Goal: Task Accomplishment & Management: Manage account settings

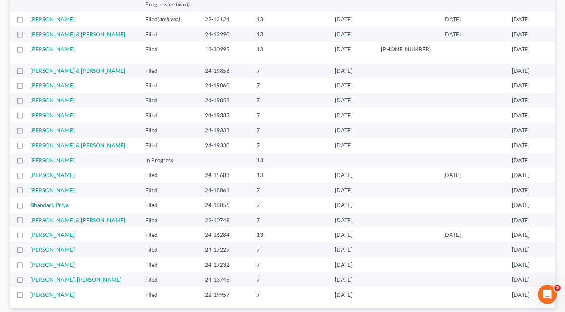
click at [27, 73] on label at bounding box center [27, 73] width 0 height 0
click at [30, 67] on input "checkbox" at bounding box center [32, 69] width 5 height 5
checkbox input "true"
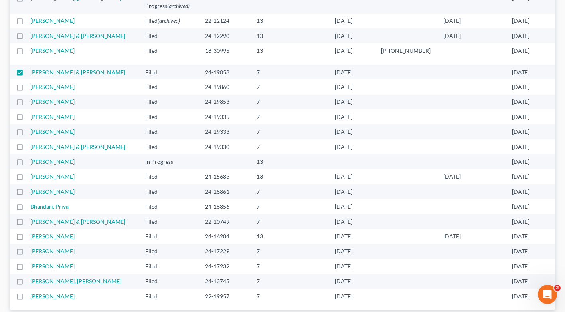
scroll to position [576, 0]
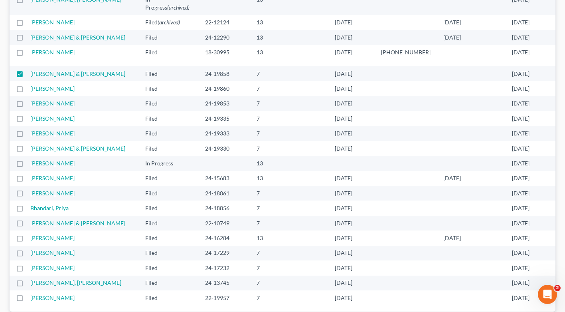
click at [27, 91] on label at bounding box center [27, 91] width 0 height 0
click at [30, 85] on input "checkbox" at bounding box center [32, 87] width 5 height 5
checkbox input "true"
click at [27, 105] on label at bounding box center [27, 105] width 0 height 0
click at [30, 99] on input "checkbox" at bounding box center [32, 101] width 5 height 5
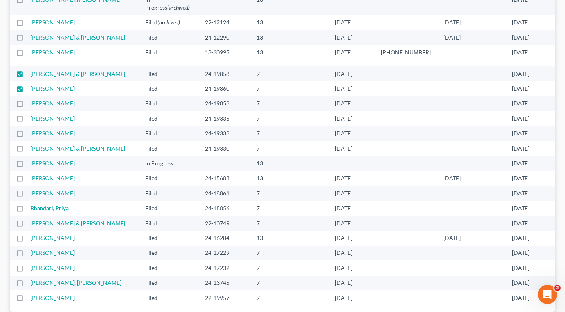
checkbox input "true"
click at [27, 121] on label at bounding box center [27, 121] width 0 height 0
click at [30, 115] on input "checkbox" at bounding box center [32, 117] width 5 height 5
checkbox input "true"
click at [27, 150] on label at bounding box center [27, 150] width 0 height 0
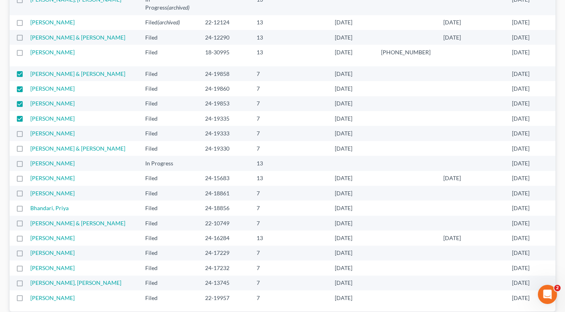
click at [30, 144] on input "checkbox" at bounding box center [32, 146] width 5 height 5
checkbox input "true"
click at [27, 135] on label at bounding box center [27, 135] width 0 height 0
click at [30, 129] on input "checkbox" at bounding box center [32, 131] width 5 height 5
checkbox input "true"
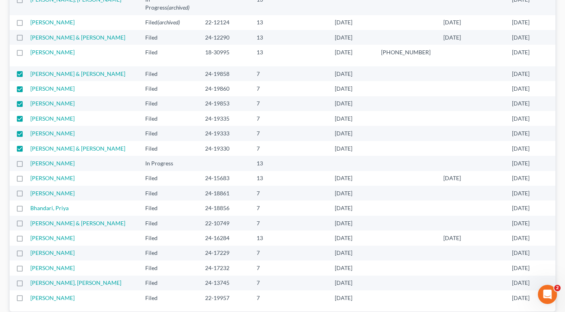
click at [27, 165] on label at bounding box center [27, 165] width 0 height 0
click at [30, 159] on input "checkbox" at bounding box center [32, 161] width 5 height 5
checkbox input "true"
click at [27, 195] on label at bounding box center [27, 195] width 0 height 0
click at [30, 189] on input "checkbox" at bounding box center [32, 191] width 5 height 5
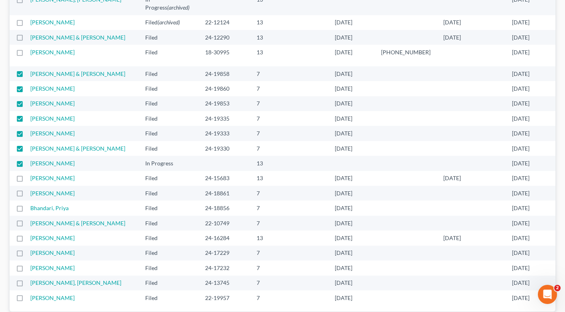
checkbox input "true"
click at [27, 210] on label at bounding box center [27, 210] width 0 height 0
click at [30, 204] on input "checkbox" at bounding box center [32, 206] width 5 height 5
checkbox input "true"
click at [27, 225] on label at bounding box center [27, 225] width 0 height 0
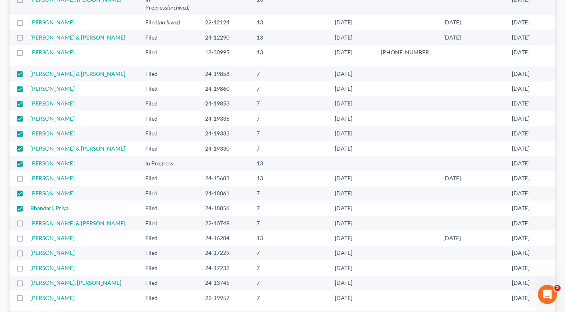
click at [30, 219] on input "checkbox" at bounding box center [32, 221] width 5 height 5
checkbox input "true"
click at [27, 255] on label at bounding box center [27, 255] width 0 height 0
click at [30, 249] on input "checkbox" at bounding box center [32, 251] width 5 height 5
checkbox input "true"
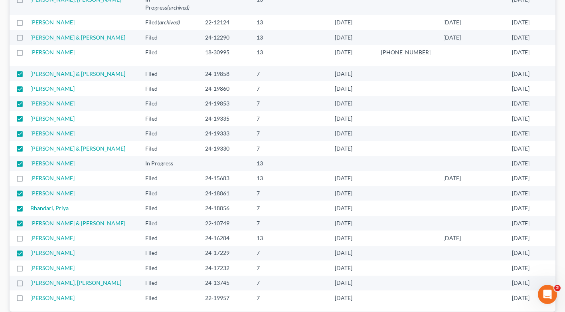
click at [27, 270] on label at bounding box center [27, 270] width 0 height 0
click at [30, 264] on input "checkbox" at bounding box center [32, 266] width 5 height 5
checkbox input "true"
click at [27, 285] on label at bounding box center [27, 285] width 0 height 0
click at [30, 279] on input "checkbox" at bounding box center [32, 281] width 5 height 5
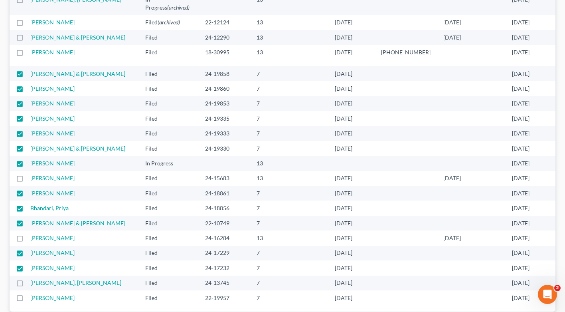
checkbox input "true"
click at [27, 300] on label at bounding box center [27, 300] width 0 height 0
click at [30, 294] on input "checkbox" at bounding box center [32, 296] width 5 height 5
checkbox input "true"
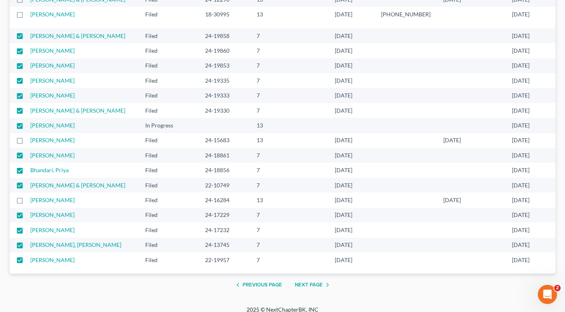
scroll to position [0, 0]
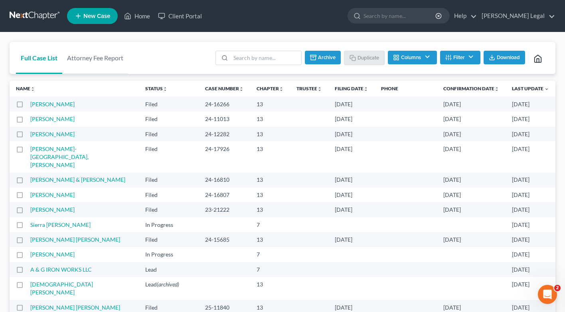
click at [328, 53] on button "Archive" at bounding box center [323, 58] width 36 height 14
checkbox input "false"
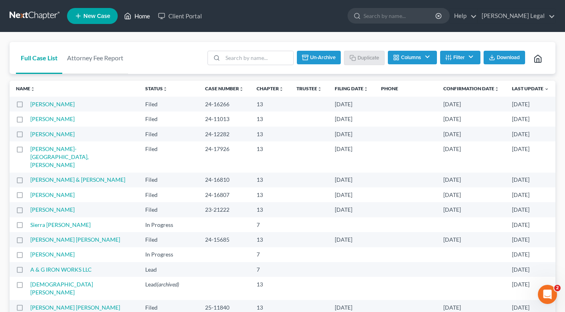
checkbox input "false"
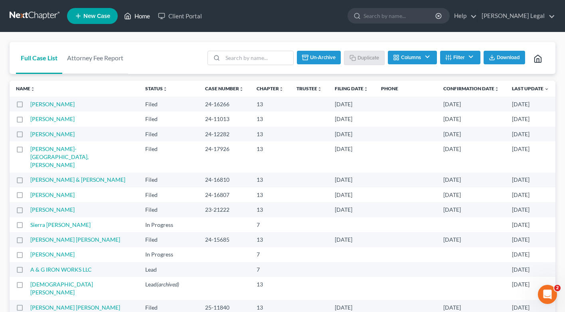
checkbox input "false"
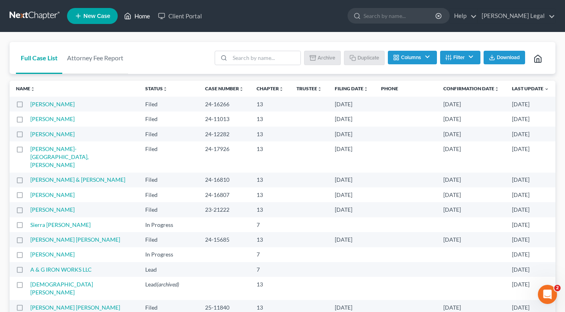
click at [144, 16] on link "Home" at bounding box center [137, 16] width 34 height 14
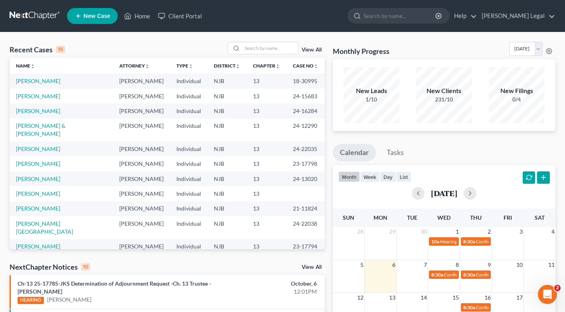
click at [312, 48] on link "View All" at bounding box center [312, 50] width 20 height 6
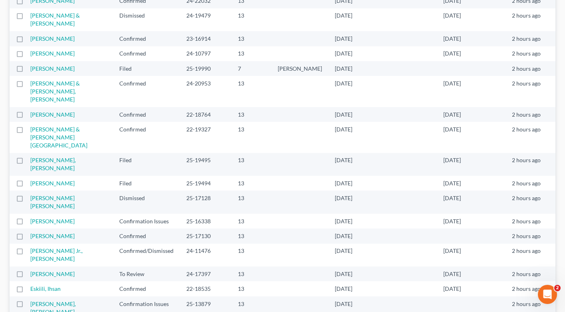
scroll to position [608, 0]
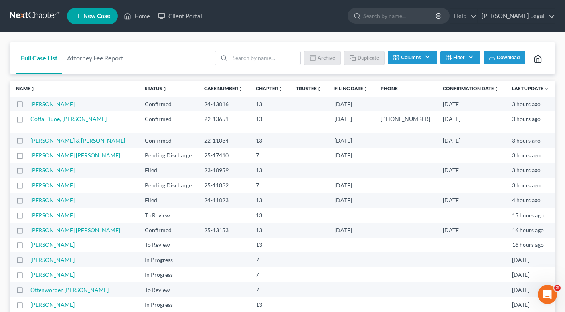
scroll to position [277, 0]
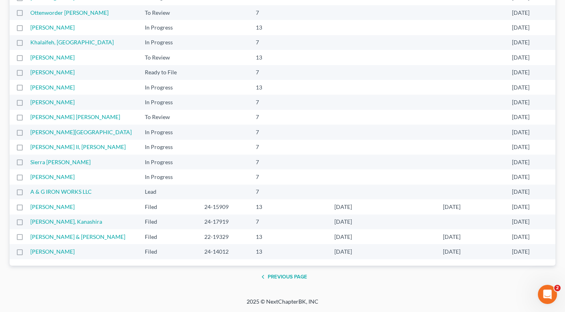
click at [27, 209] on label at bounding box center [27, 209] width 0 height 0
click at [30, 207] on input "checkbox" at bounding box center [32, 205] width 5 height 5
checkbox input "true"
click at [27, 224] on label at bounding box center [27, 224] width 0 height 0
click at [30, 222] on input "checkbox" at bounding box center [32, 220] width 5 height 5
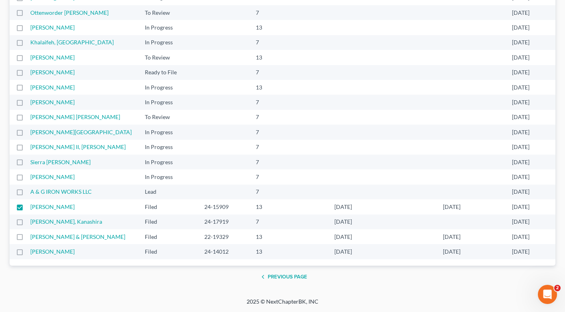
checkbox input "true"
click at [27, 253] on label at bounding box center [27, 253] width 0 height 0
click at [30, 252] on input "checkbox" at bounding box center [32, 249] width 5 height 5
checkbox input "true"
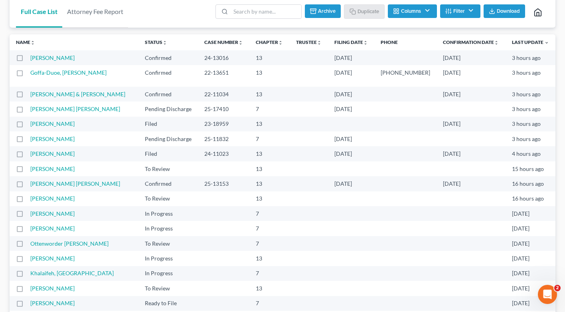
scroll to position [45, 0]
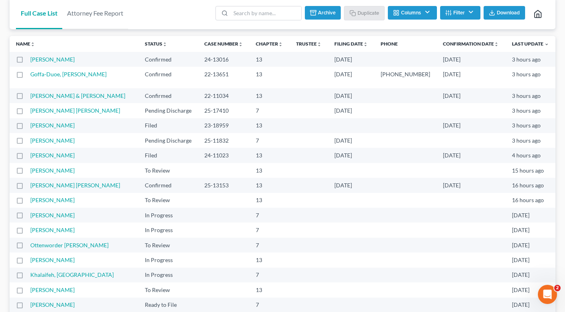
click at [27, 127] on label at bounding box center [27, 127] width 0 height 0
click at [30, 126] on input "checkbox" at bounding box center [32, 123] width 5 height 5
checkbox input "true"
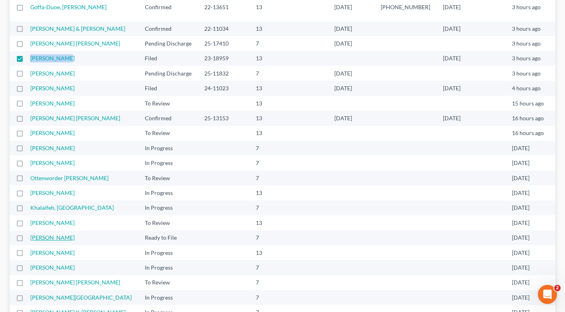
scroll to position [0, 0]
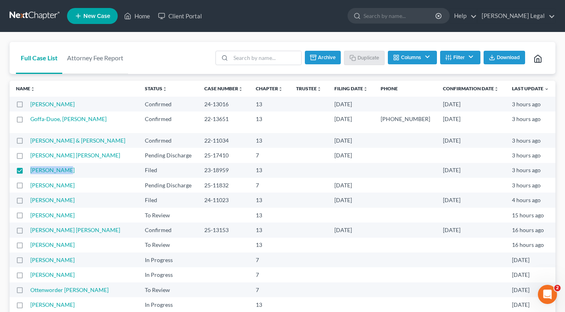
click at [27, 142] on label at bounding box center [27, 142] width 0 height 0
click at [30, 140] on input "checkbox" at bounding box center [32, 139] width 5 height 5
checkbox input "true"
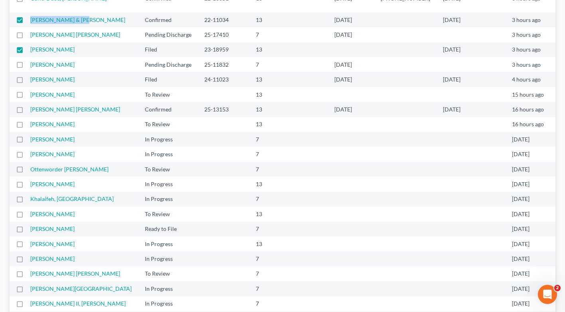
scroll to position [129, 0]
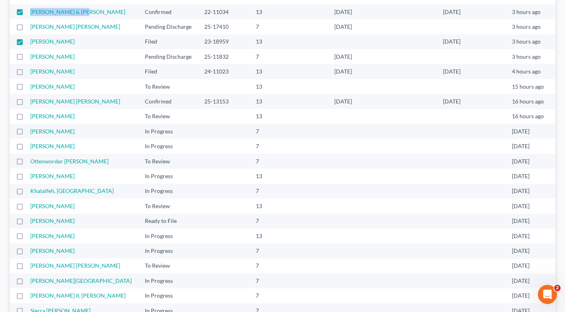
click at [27, 73] on label at bounding box center [27, 73] width 0 height 0
click at [30, 71] on input "checkbox" at bounding box center [32, 69] width 5 height 5
checkbox input "true"
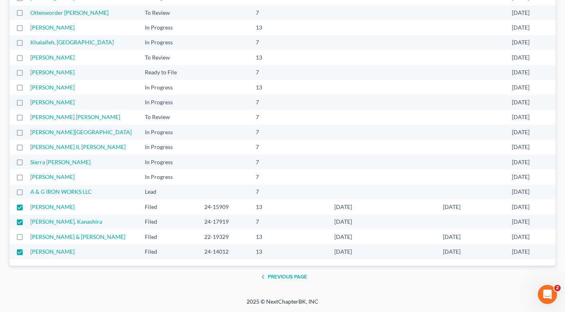
scroll to position [0, 0]
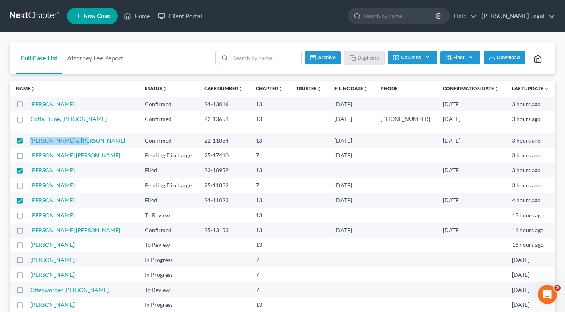
click at [337, 53] on button "Archive" at bounding box center [323, 58] width 36 height 14
checkbox input "false"
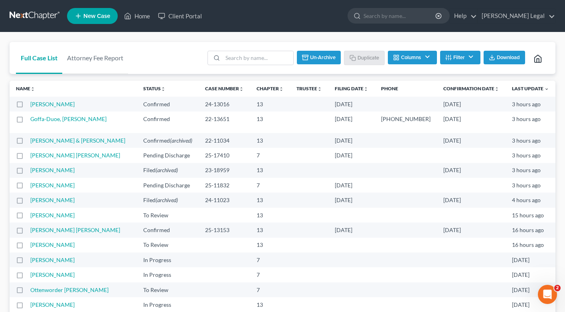
checkbox input "false"
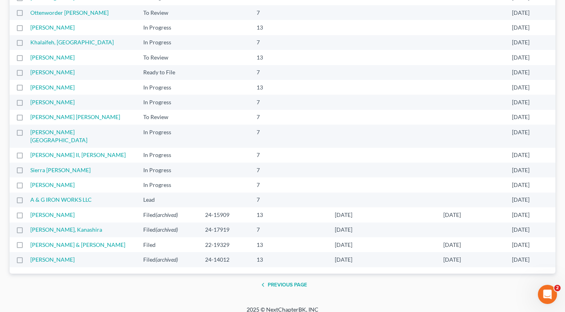
click at [291, 280] on button "Previous Page" at bounding box center [282, 285] width 49 height 10
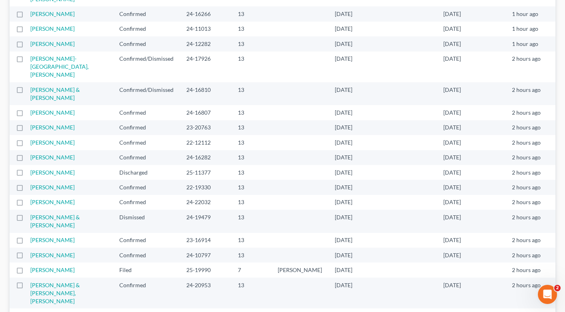
scroll to position [401, 0]
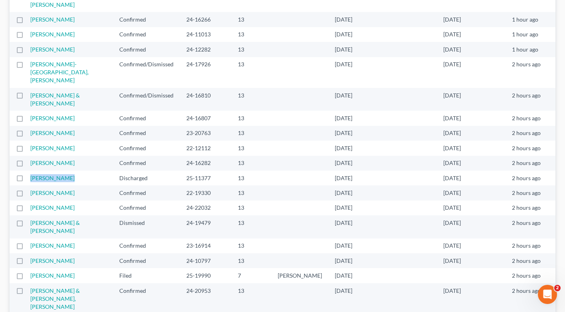
click at [27, 180] on label at bounding box center [27, 180] width 0 height 0
click at [30, 174] on input "checkbox" at bounding box center [32, 176] width 5 height 5
checkbox input "true"
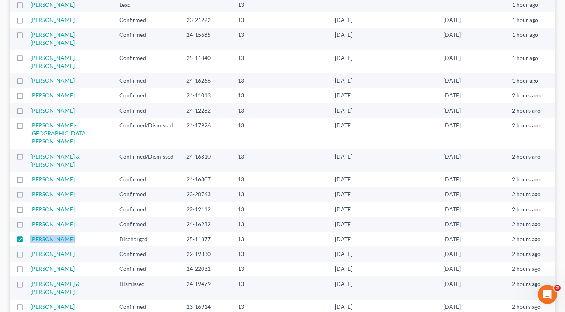
scroll to position [336, 0]
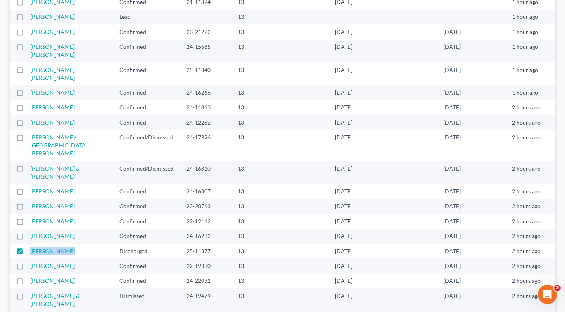
click at [27, 170] on label at bounding box center [27, 170] width 0 height 0
click at [30, 164] on input "checkbox" at bounding box center [32, 166] width 5 height 5
checkbox input "true"
click at [27, 139] on label at bounding box center [27, 139] width 0 height 0
click at [30, 133] on input "checkbox" at bounding box center [32, 135] width 5 height 5
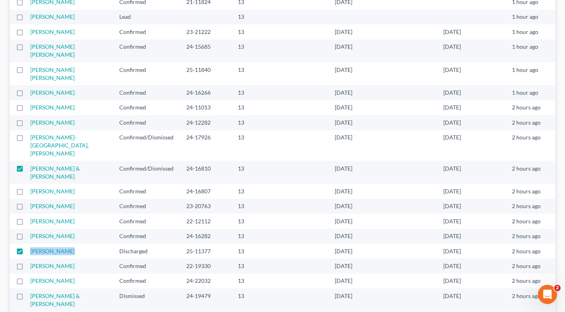
checkbox input "true"
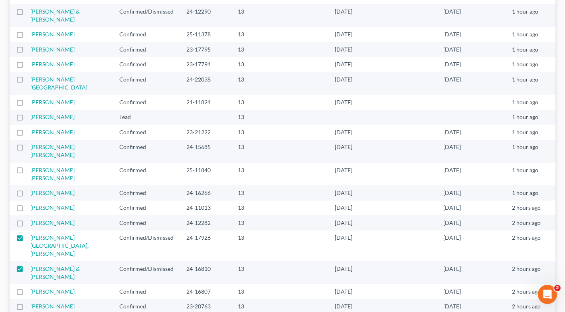
scroll to position [234, 0]
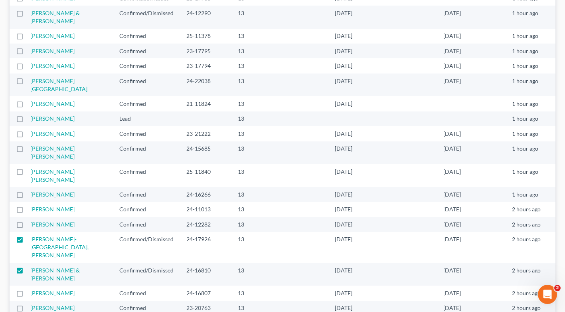
click at [27, 121] on label at bounding box center [27, 121] width 0 height 0
click at [30, 115] on input "checkbox" at bounding box center [32, 117] width 5 height 5
checkbox input "true"
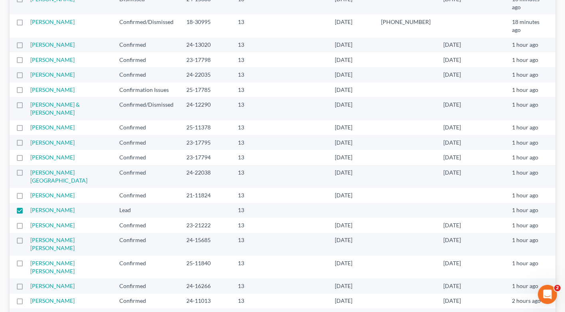
scroll to position [141, 0]
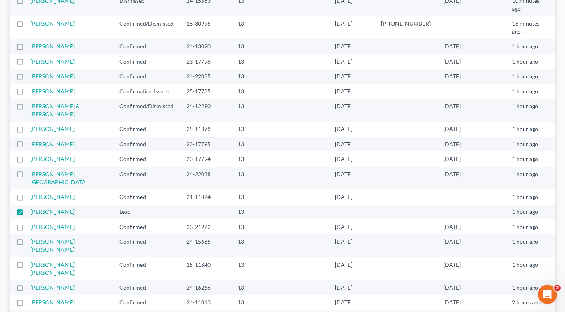
click at [27, 108] on label at bounding box center [27, 108] width 0 height 0
click at [30, 102] on input "checkbox" at bounding box center [32, 104] width 5 height 5
checkbox input "true"
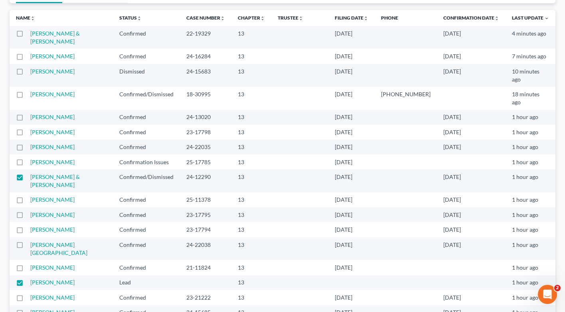
scroll to position [69, 0]
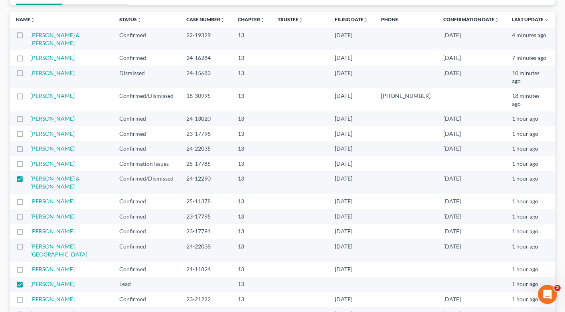
click at [27, 98] on label at bounding box center [27, 98] width 0 height 0
click at [30, 92] on input "checkbox" at bounding box center [32, 94] width 5 height 5
checkbox input "true"
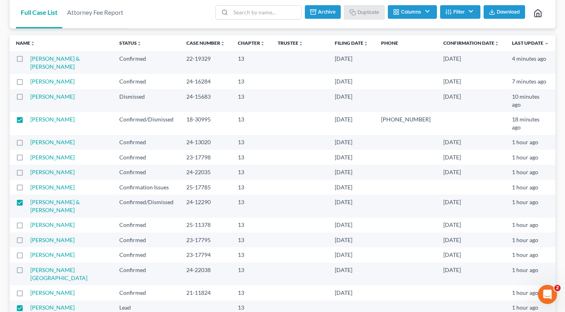
scroll to position [33, 0]
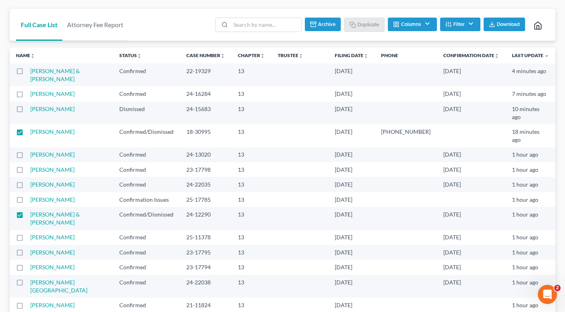
click at [27, 111] on label at bounding box center [27, 111] width 0 height 0
click at [30, 105] on input "checkbox" at bounding box center [32, 107] width 5 height 5
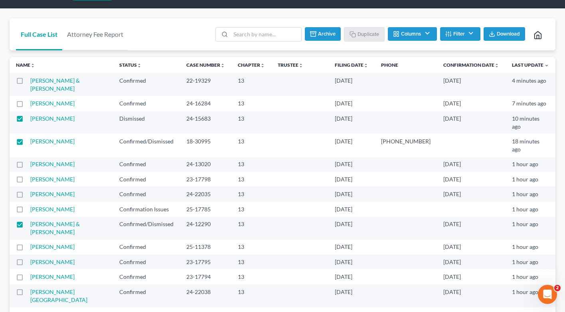
scroll to position [4, 0]
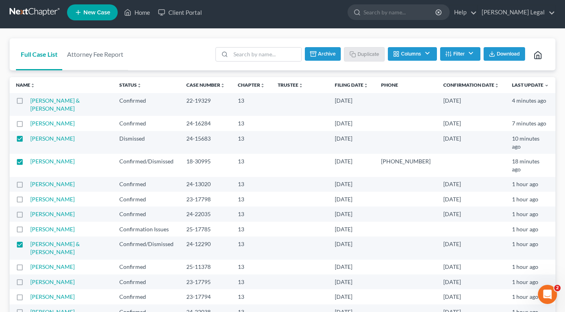
click at [321, 55] on button "Archive" at bounding box center [323, 54] width 36 height 14
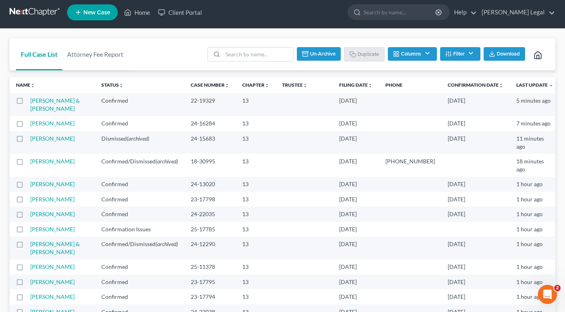
checkbox input "false"
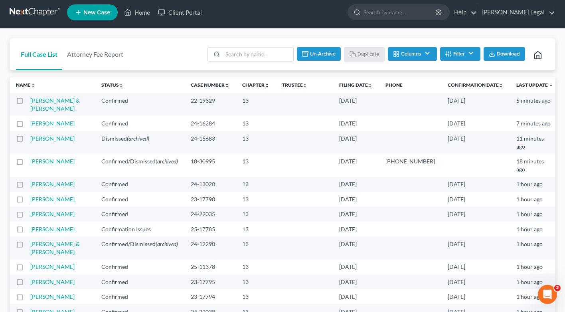
checkbox input "false"
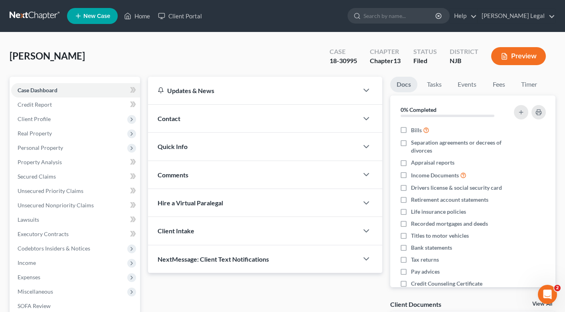
scroll to position [2, 0]
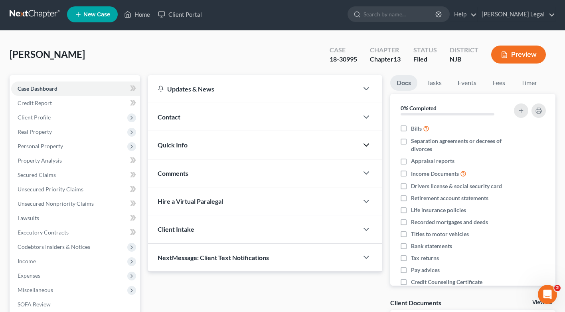
click at [362, 147] on icon "button" at bounding box center [367, 145] width 10 height 10
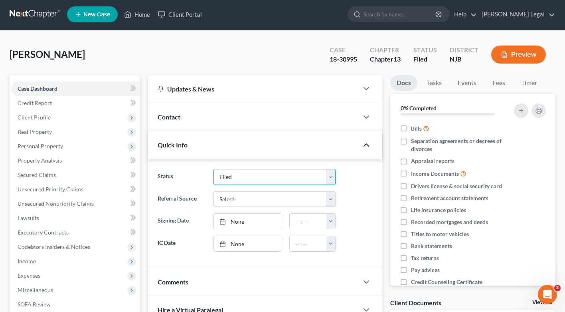
select select "2"
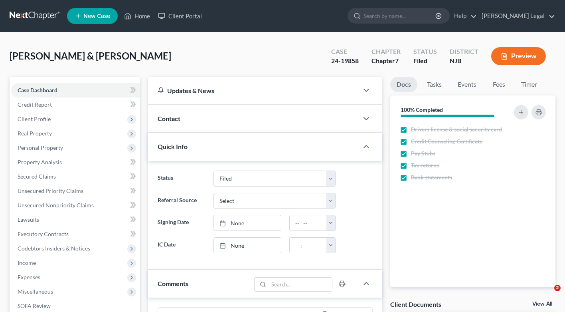
select select "6"
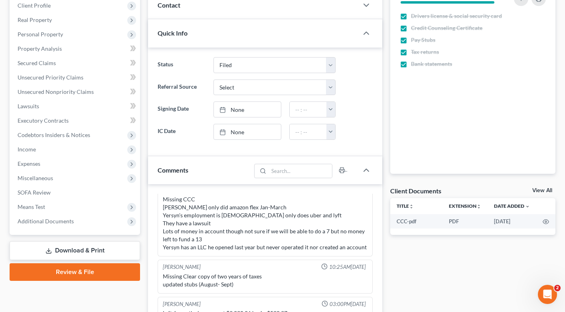
scroll to position [166, 0]
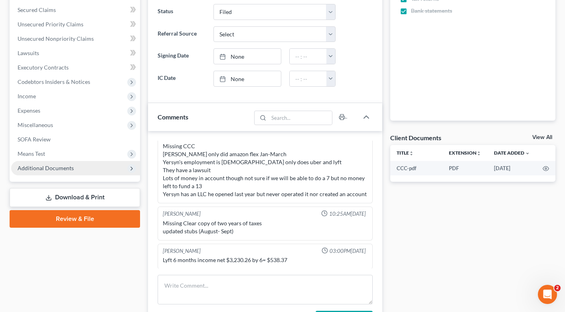
click at [44, 173] on span "Additional Documents" at bounding box center [75, 168] width 129 height 14
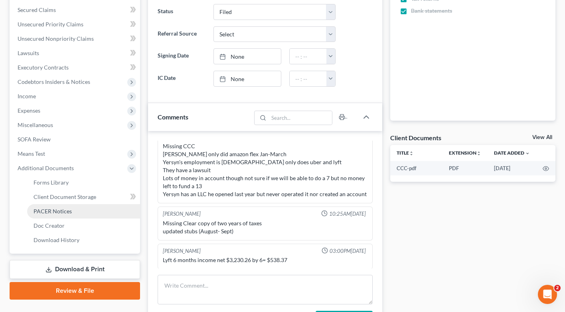
click at [55, 215] on link "PACER Notices" at bounding box center [83, 211] width 113 height 14
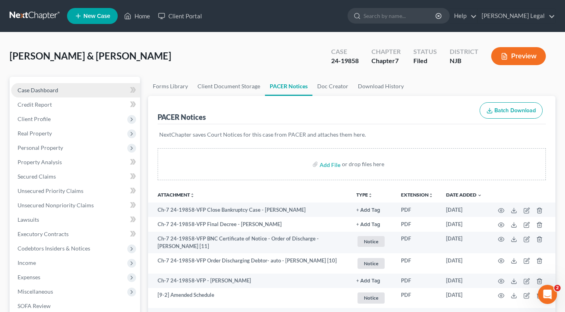
click at [49, 89] on span "Case Dashboard" at bounding box center [38, 90] width 41 height 7
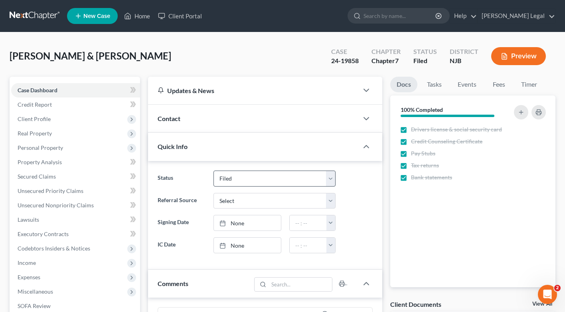
scroll to position [104, 0]
select select "4"
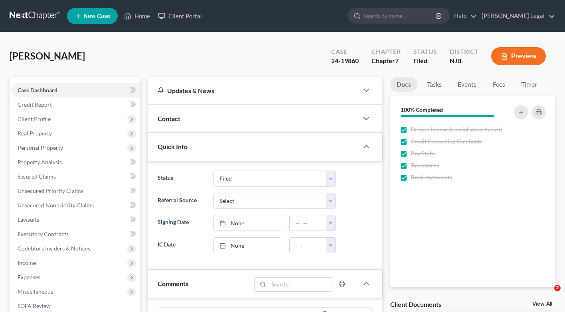
select select "6"
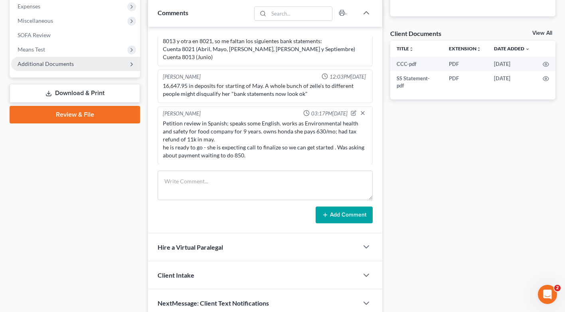
click at [36, 65] on span "Additional Documents" at bounding box center [46, 63] width 56 height 7
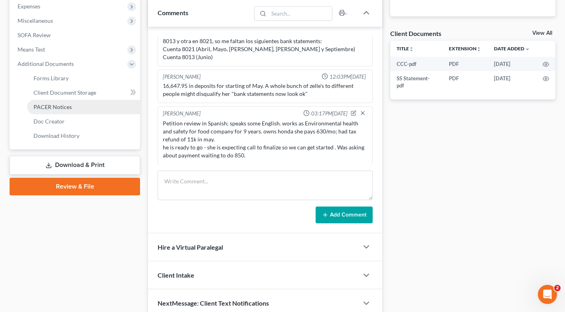
click at [57, 110] on link "PACER Notices" at bounding box center [83, 107] width 113 height 14
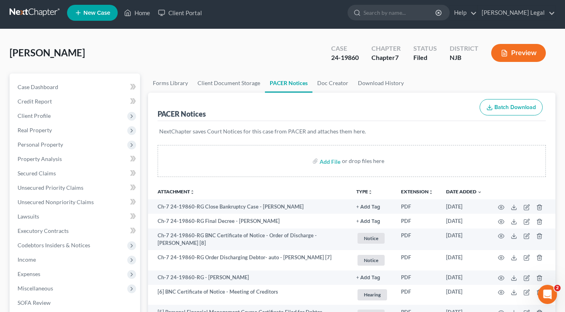
scroll to position [5, 0]
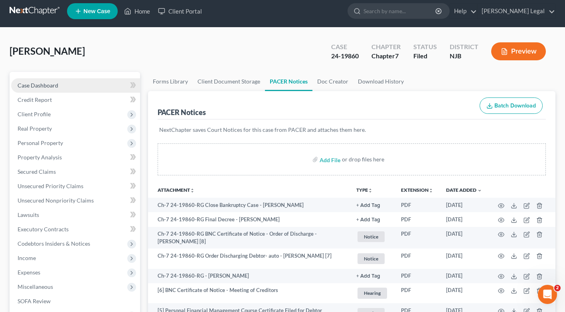
click at [62, 83] on link "Case Dashboard" at bounding box center [75, 85] width 129 height 14
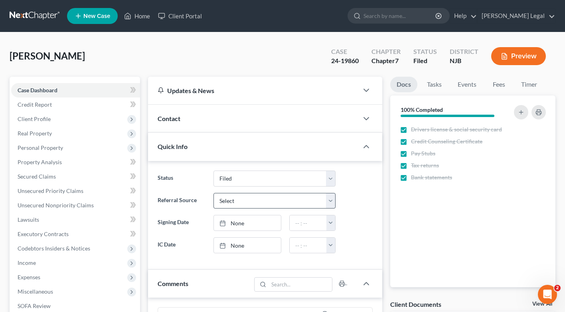
scroll to position [36, 0]
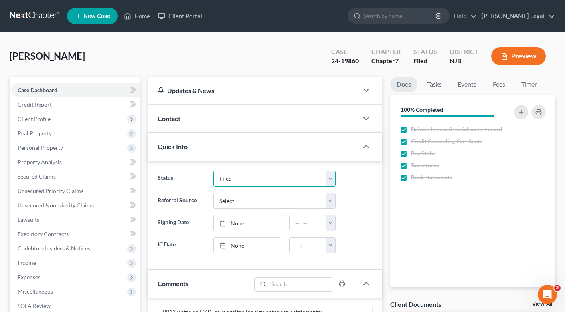
select select "4"
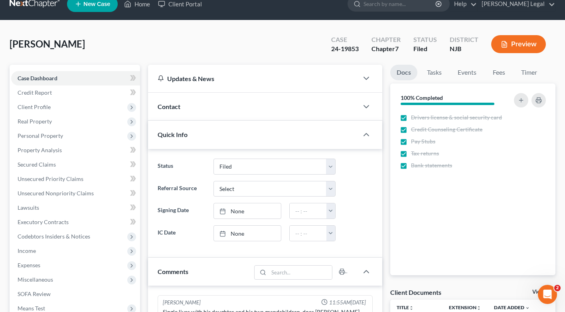
scroll to position [38, 0]
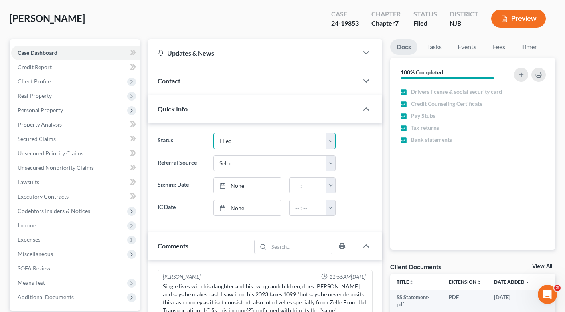
select select "4"
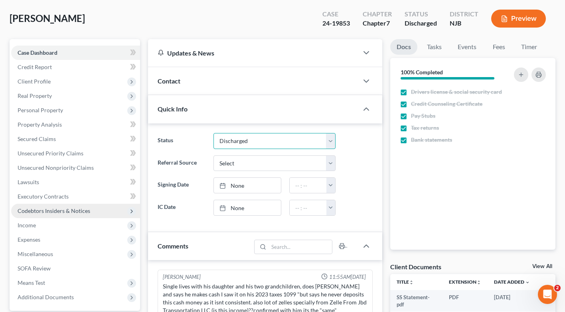
scroll to position [122, 0]
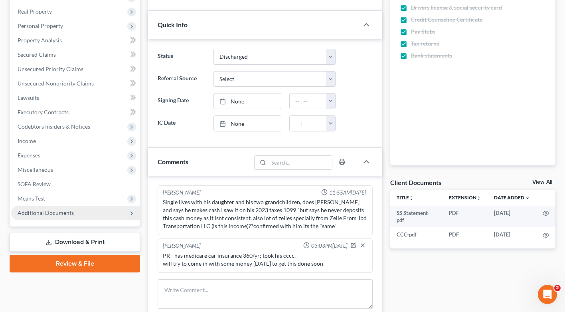
click at [55, 208] on span "Additional Documents" at bounding box center [75, 213] width 129 height 14
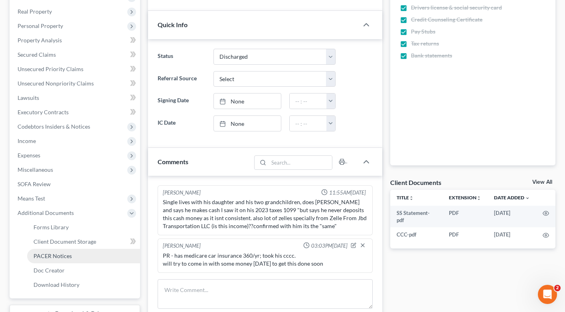
click at [61, 253] on span "PACER Notices" at bounding box center [53, 255] width 38 height 7
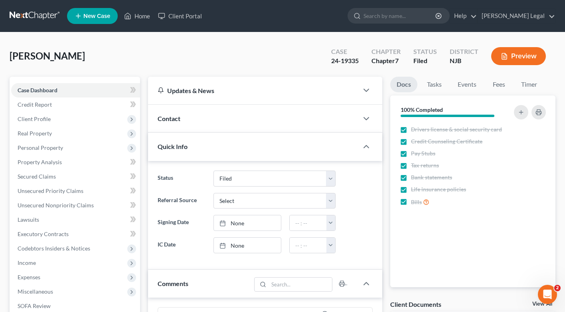
scroll to position [12, 0]
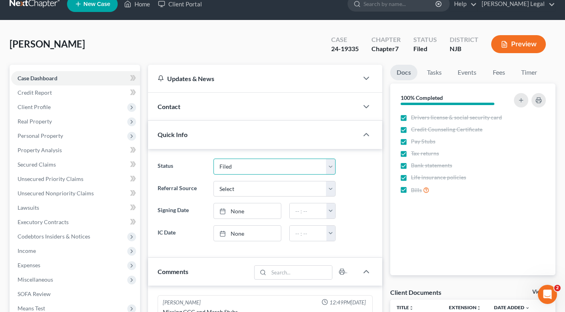
select select "4"
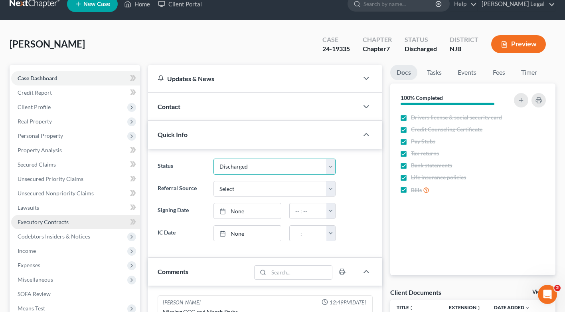
scroll to position [204, 0]
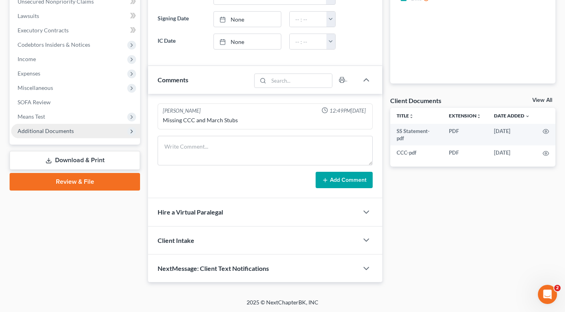
click at [54, 129] on span "Additional Documents" at bounding box center [46, 130] width 56 height 7
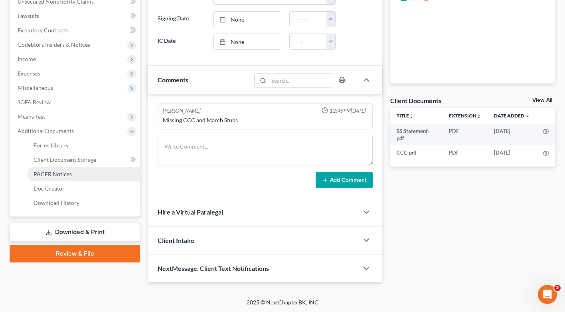
click at [60, 173] on span "PACER Notices" at bounding box center [53, 173] width 38 height 7
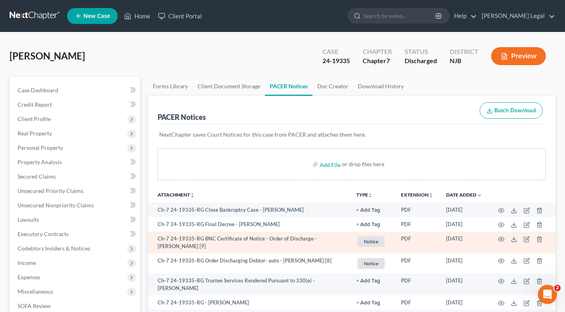
scroll to position [47, 0]
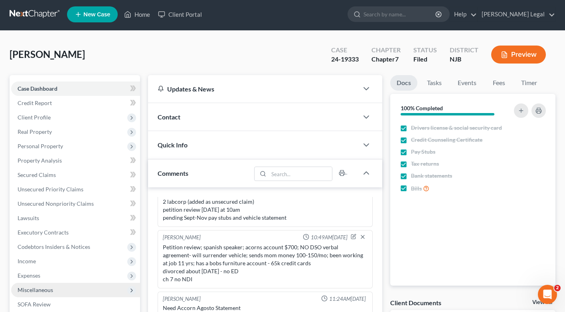
scroll to position [67, 0]
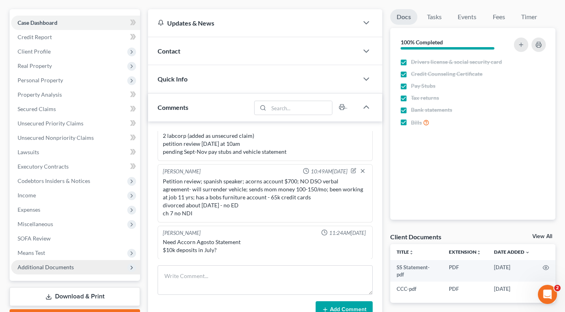
click at [52, 265] on span "Additional Documents" at bounding box center [46, 266] width 56 height 7
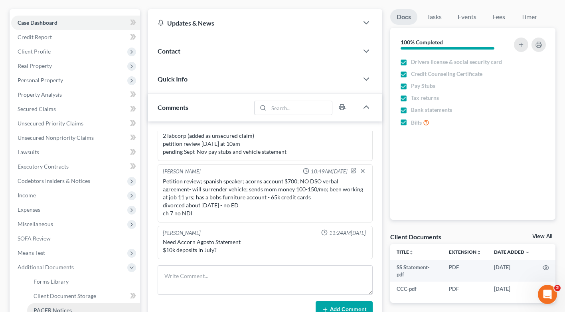
click at [71, 308] on span "PACER Notices" at bounding box center [53, 310] width 38 height 7
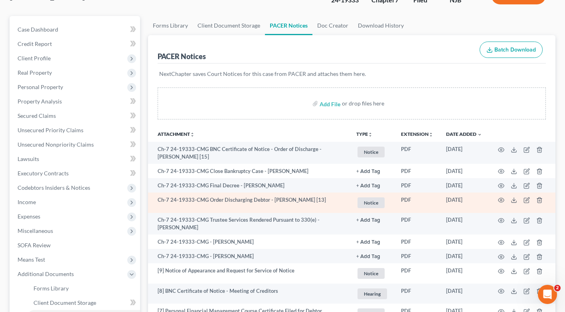
scroll to position [114, 0]
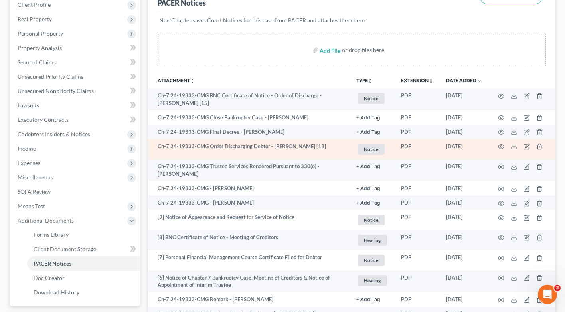
click at [287, 199] on td "Ch-7 24-19333-CMG - Ivonne Rodriguez" at bounding box center [249, 202] width 202 height 14
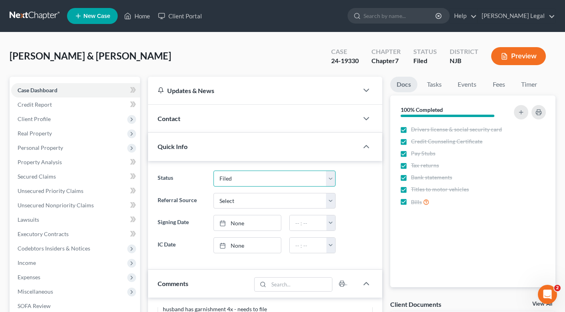
select select "4"
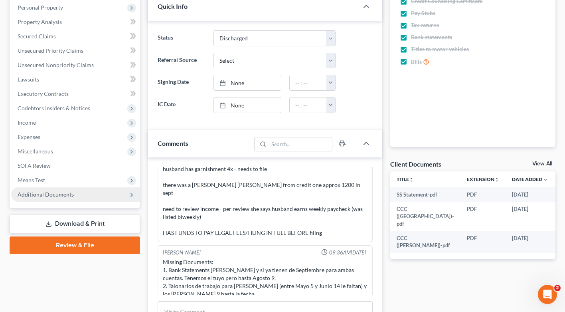
click at [51, 192] on span "Additional Documents" at bounding box center [46, 194] width 56 height 7
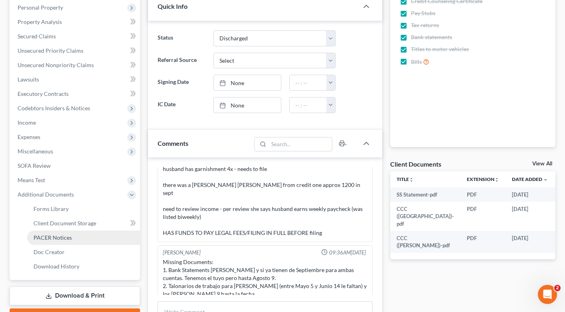
click at [56, 237] on span "PACER Notices" at bounding box center [53, 237] width 38 height 7
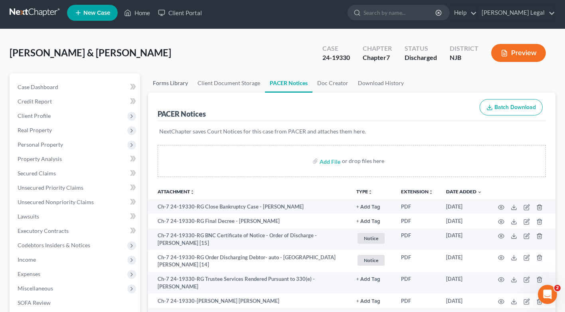
scroll to position [5, 0]
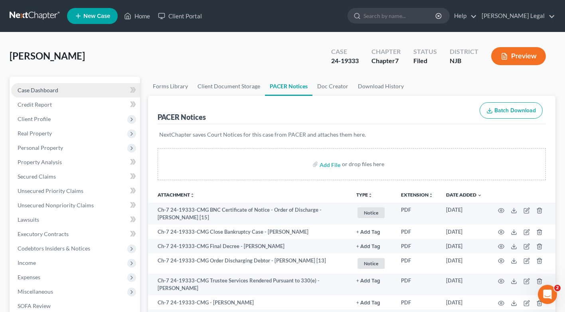
drag, startPoint x: 36, startPoint y: 88, endPoint x: 49, endPoint y: 90, distance: 13.3
click at [37, 89] on span "Case Dashboard" at bounding box center [38, 90] width 41 height 7
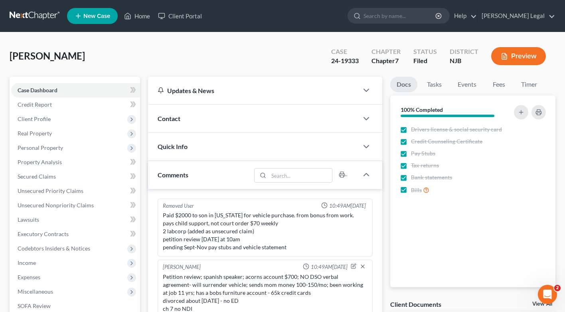
scroll to position [28, 0]
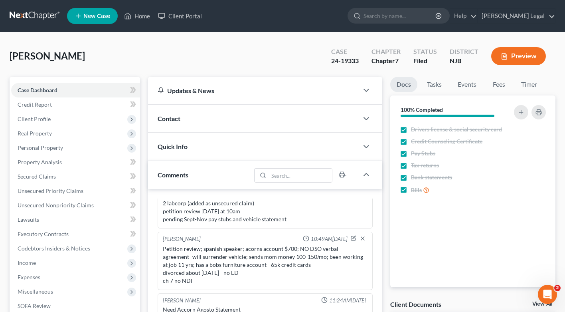
click at [301, 148] on div "Quick Info" at bounding box center [253, 147] width 210 height 28
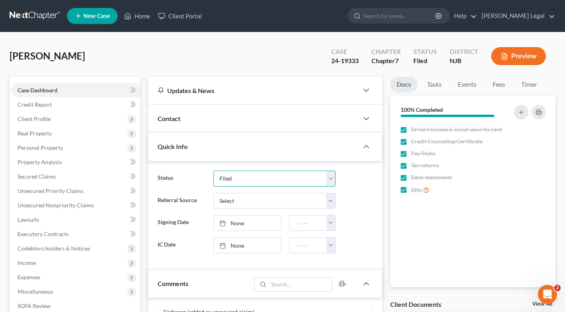
select select "4"
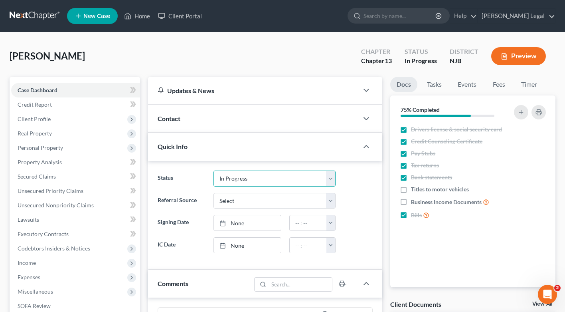
select select "3"
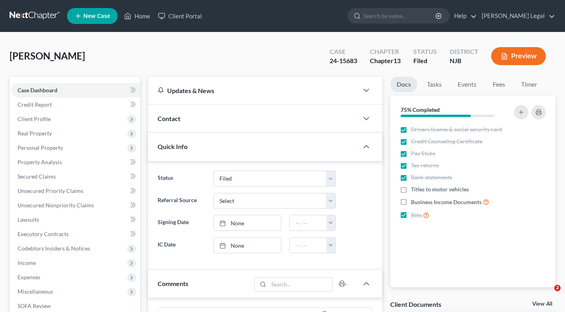
select select "6"
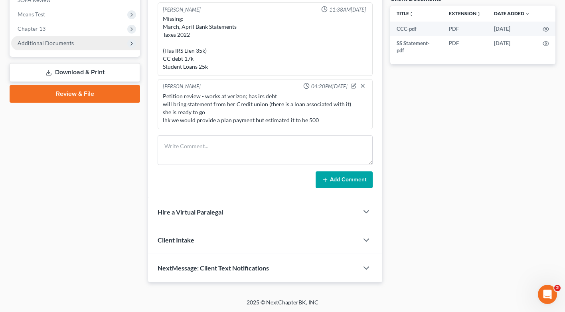
click at [44, 44] on span "Additional Documents" at bounding box center [46, 43] width 56 height 7
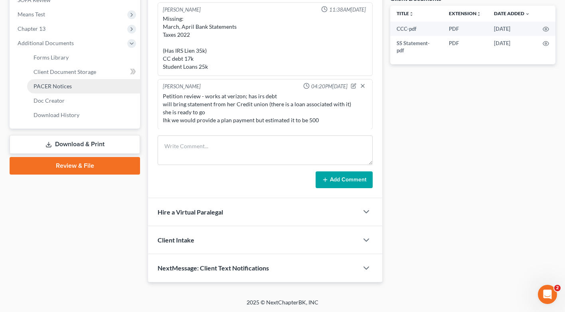
click at [52, 83] on span "PACER Notices" at bounding box center [53, 86] width 38 height 7
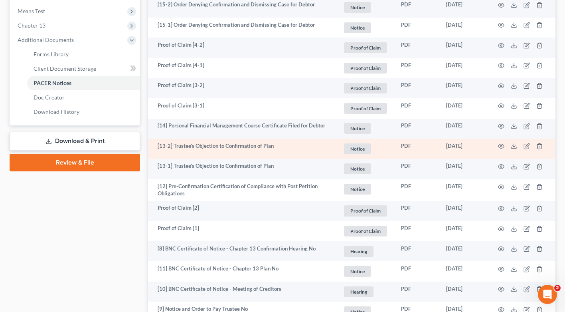
scroll to position [361, 0]
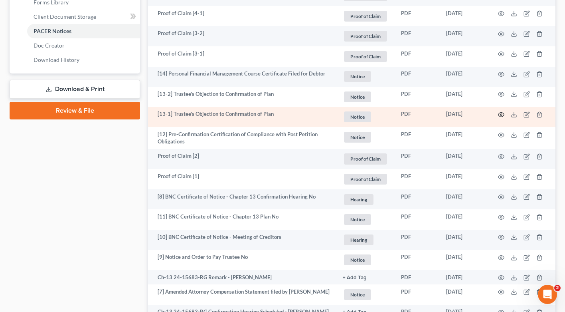
click at [499, 113] on icon "button" at bounding box center [501, 114] width 6 height 6
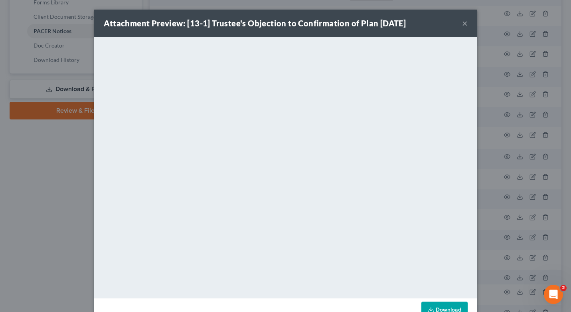
click at [462, 24] on button "×" at bounding box center [465, 23] width 6 height 10
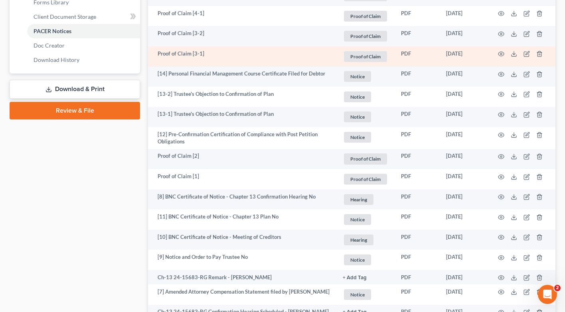
scroll to position [0, 0]
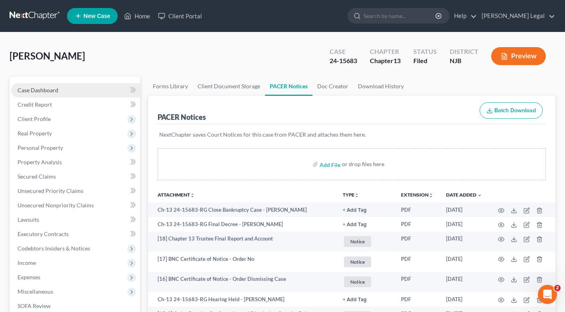
click at [47, 90] on span "Case Dashboard" at bounding box center [38, 90] width 41 height 7
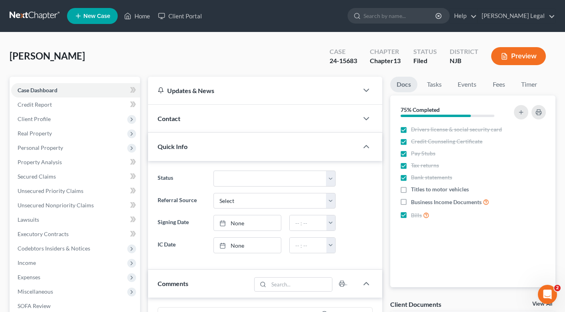
scroll to position [28, 0]
select select "5"
select select "6"
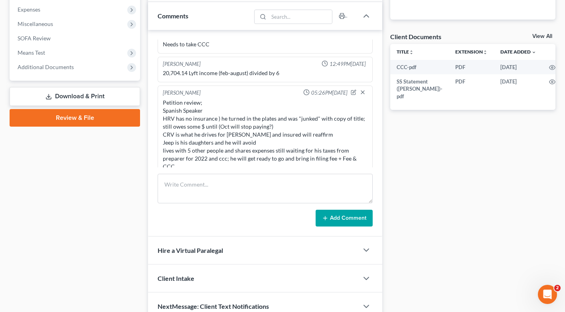
scroll to position [306, 0]
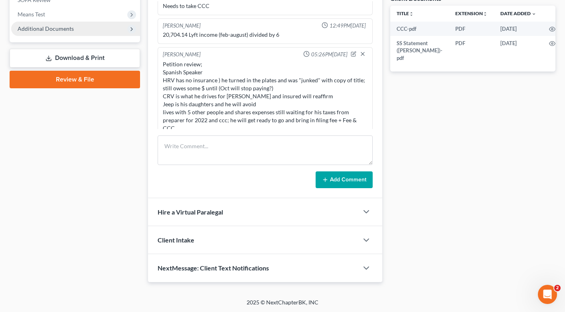
click at [52, 28] on span "Additional Documents" at bounding box center [46, 28] width 56 height 7
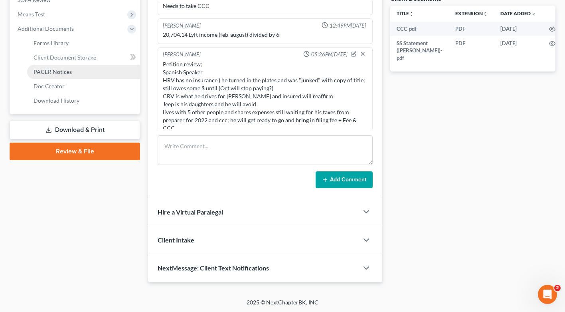
click at [63, 70] on span "PACER Notices" at bounding box center [53, 71] width 38 height 7
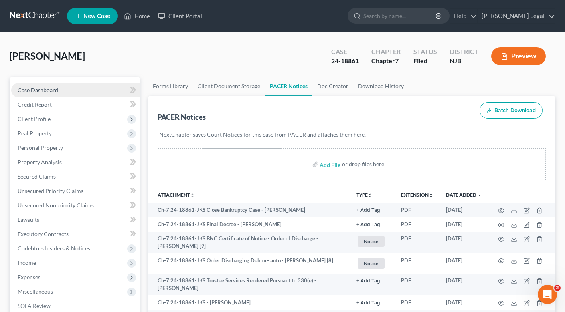
click at [49, 94] on link "Case Dashboard" at bounding box center [75, 90] width 129 height 14
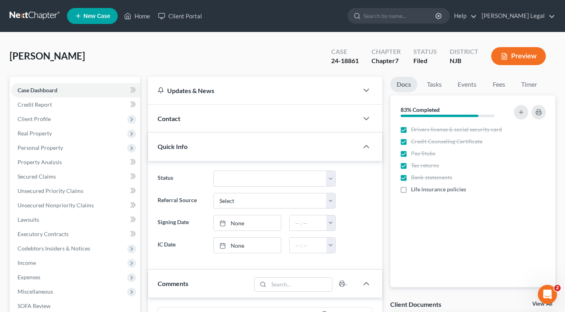
scroll to position [36, 0]
select select "4"
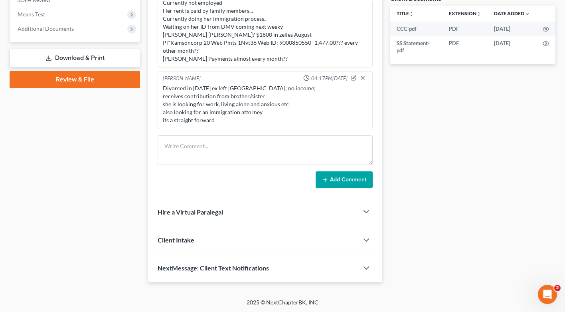
scroll to position [304, 0]
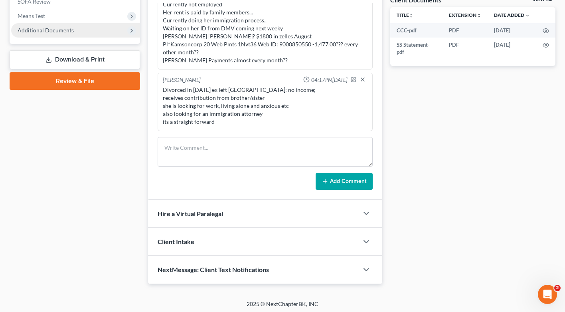
click at [49, 30] on span "Additional Documents" at bounding box center [46, 30] width 56 height 7
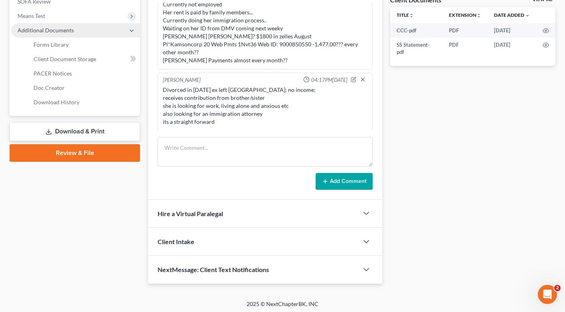
click at [49, 32] on span "Additional Documents" at bounding box center [46, 30] width 56 height 7
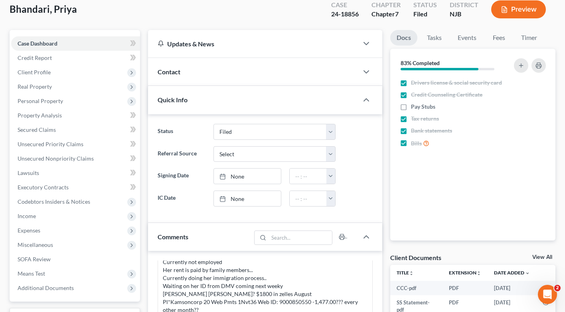
scroll to position [45, 0]
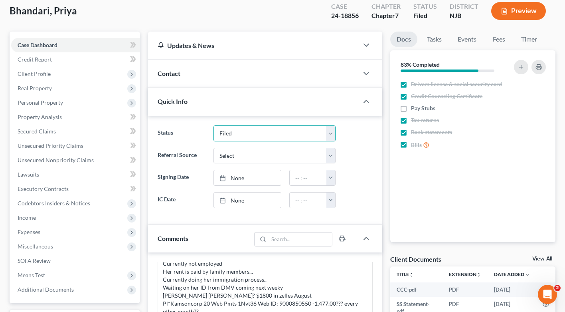
select select "4"
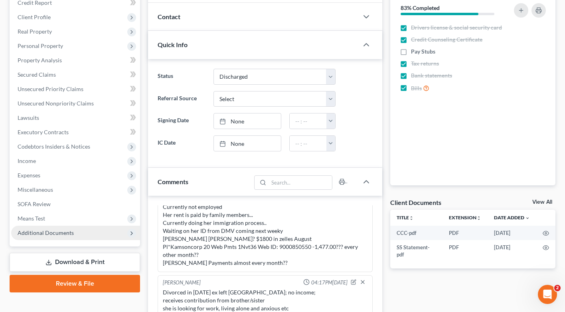
click at [58, 234] on span "Additional Documents" at bounding box center [46, 232] width 56 height 7
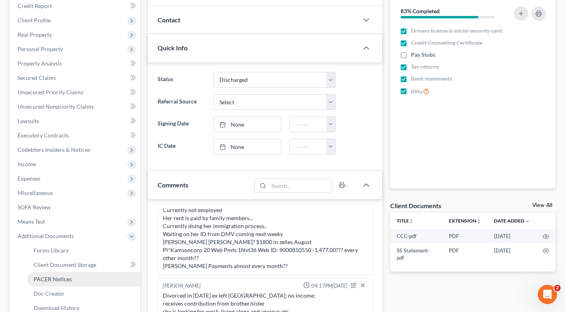
click at [60, 281] on span "PACER Notices" at bounding box center [53, 278] width 38 height 7
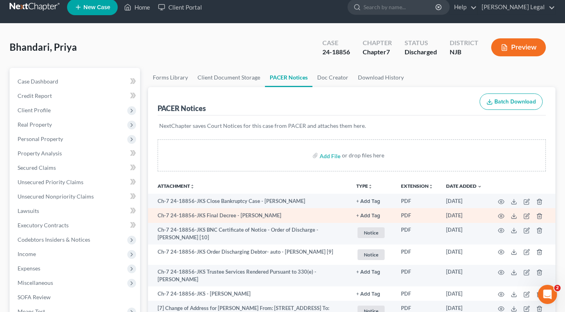
scroll to position [32, 0]
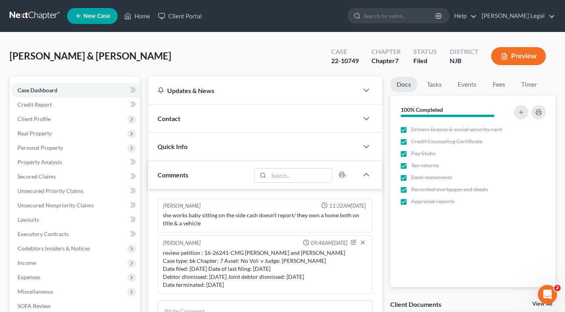
scroll to position [13, 0]
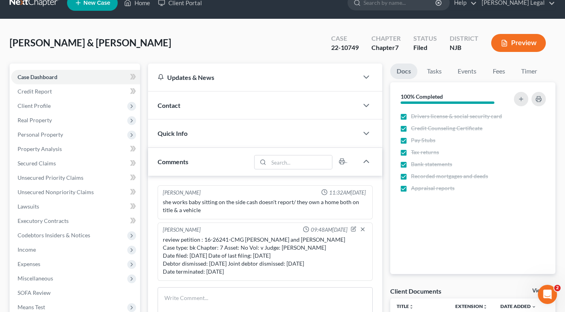
click at [198, 135] on div "Quick Info" at bounding box center [253, 133] width 210 height 28
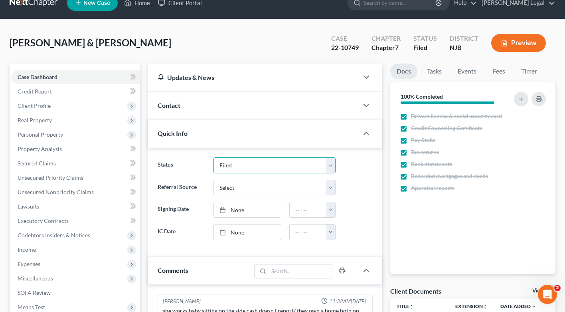
select select "4"
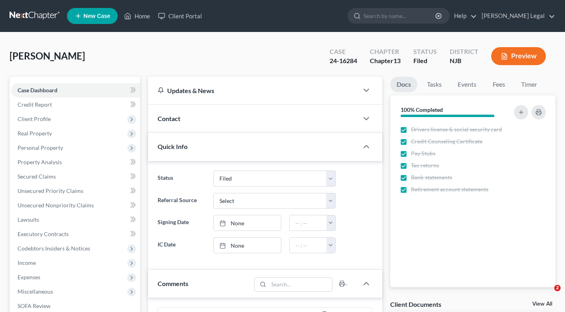
select select "6"
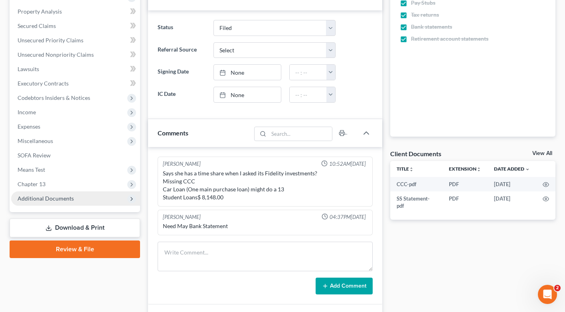
click at [56, 196] on span "Additional Documents" at bounding box center [46, 198] width 56 height 7
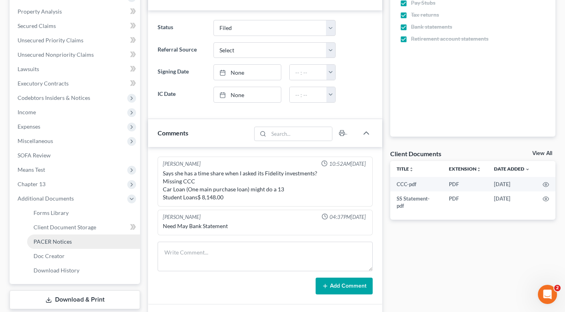
click at [61, 240] on span "PACER Notices" at bounding box center [53, 241] width 38 height 7
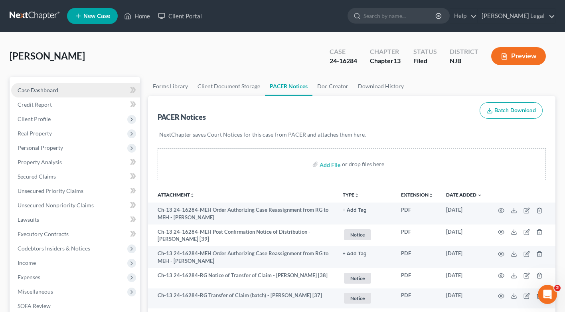
click at [62, 83] on link "Case Dashboard" at bounding box center [75, 90] width 129 height 14
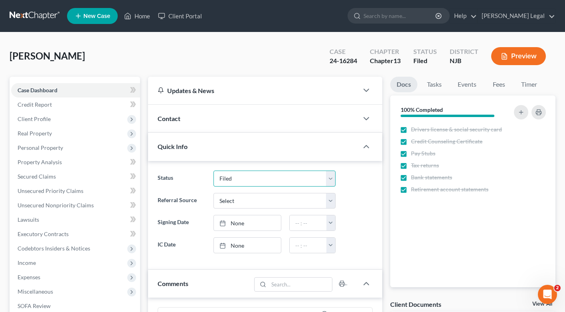
select select "1"
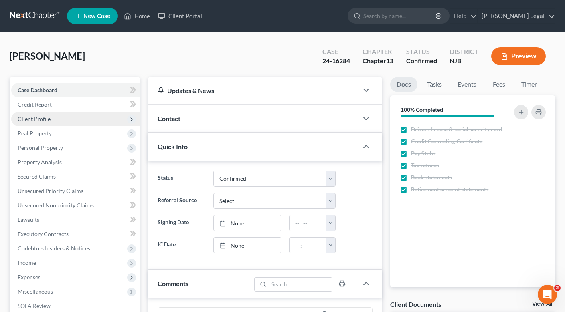
click at [30, 112] on span "Client Profile" at bounding box center [75, 119] width 129 height 14
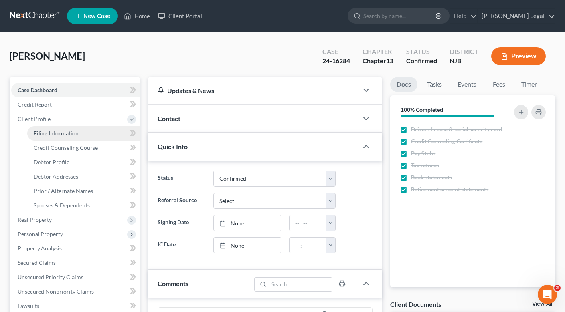
click at [61, 135] on span "Filing Information" at bounding box center [56, 133] width 45 height 7
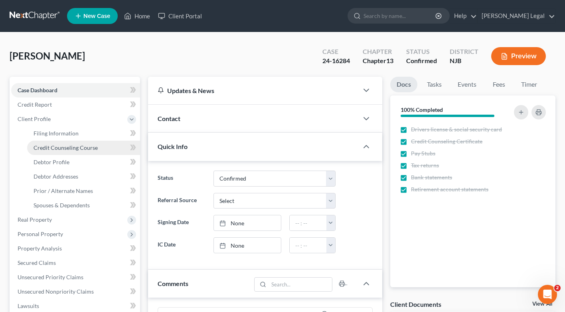
select select "1"
select select "0"
select select "3"
select select "51"
select select "0"
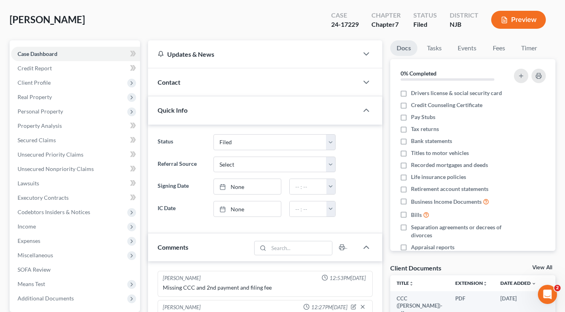
scroll to position [99, 0]
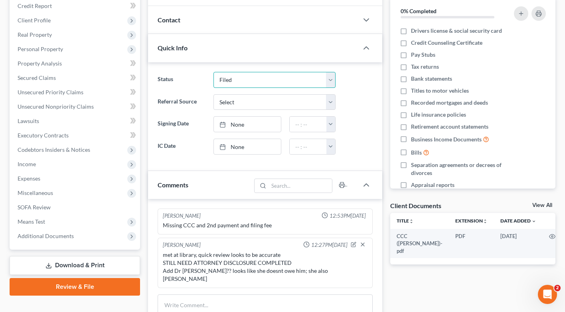
select select "4"
click at [80, 235] on span "Additional Documents" at bounding box center [75, 236] width 129 height 14
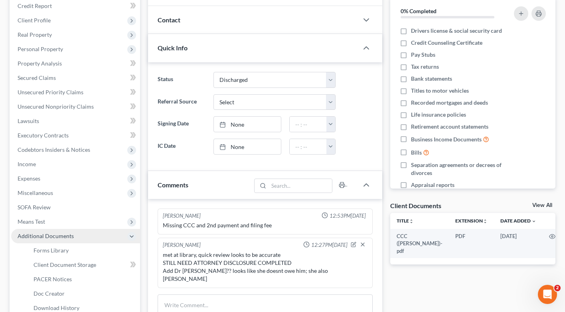
scroll to position [163, 0]
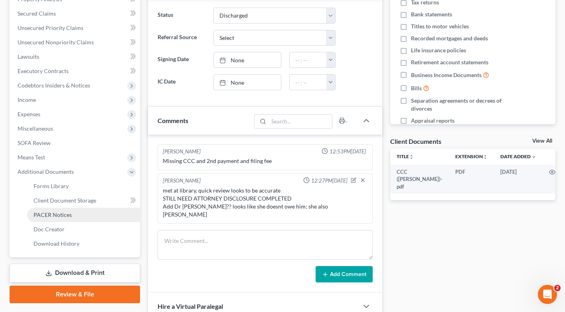
click at [72, 219] on link "PACER Notices" at bounding box center [83, 215] width 113 height 14
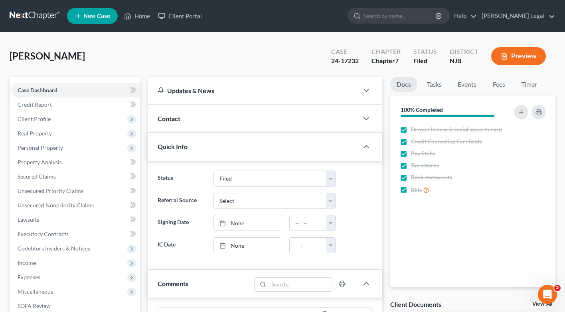
click at [260, 186] on ng-include "Status Confirmation Issues Confirmed Confirmed/Dismissed Didn't file Discharged…" at bounding box center [265, 211] width 215 height 83
select select "4"
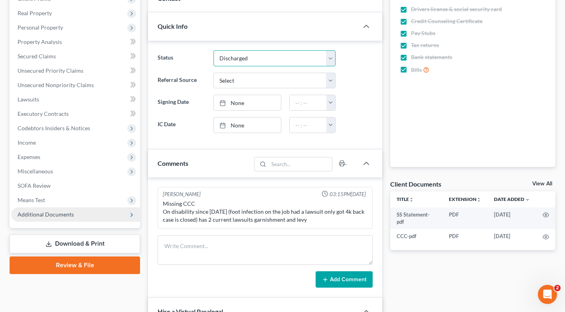
scroll to position [122, 0]
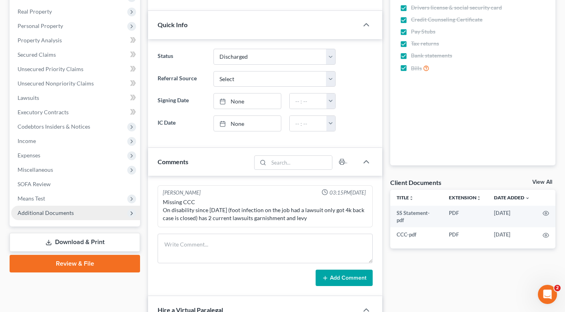
click at [48, 211] on span "Additional Documents" at bounding box center [46, 212] width 56 height 7
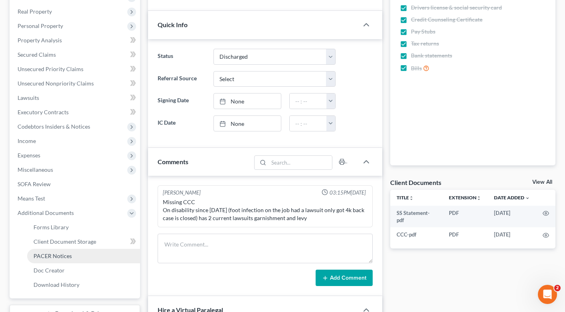
click at [59, 253] on span "PACER Notices" at bounding box center [53, 255] width 38 height 7
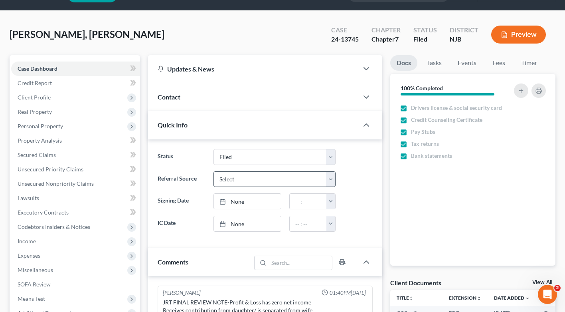
scroll to position [34, 0]
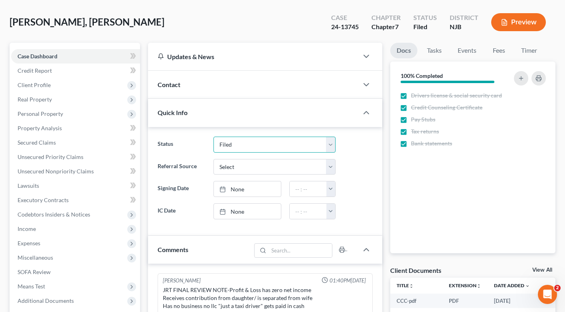
select select "4"
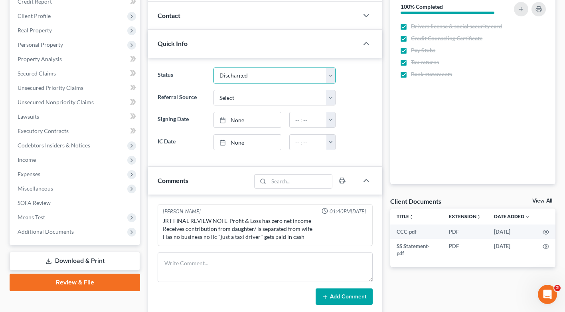
scroll to position [165, 0]
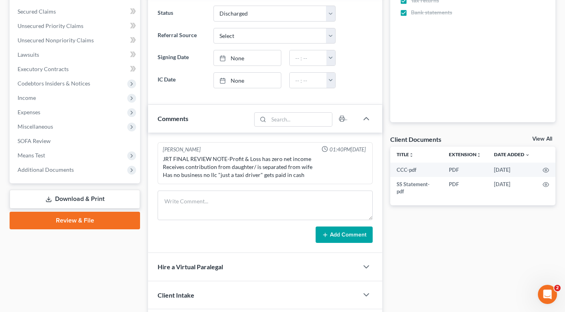
click at [51, 177] on div "Case Dashboard Payments Invoices Payments Payments Credit Report Client Profile…" at bounding box center [75, 47] width 131 height 271
click at [50, 173] on span "Additional Documents" at bounding box center [75, 169] width 129 height 14
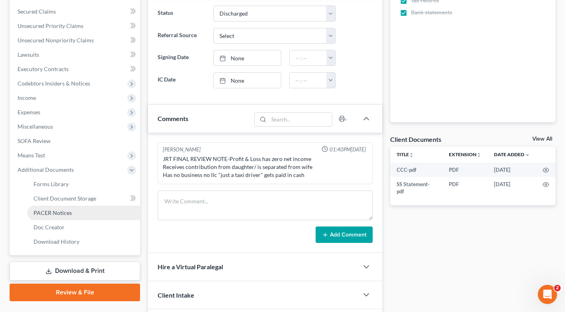
click at [63, 214] on span "PACER Notices" at bounding box center [53, 212] width 38 height 7
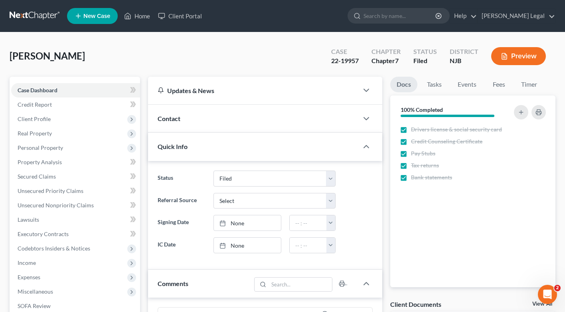
scroll to position [58, 0]
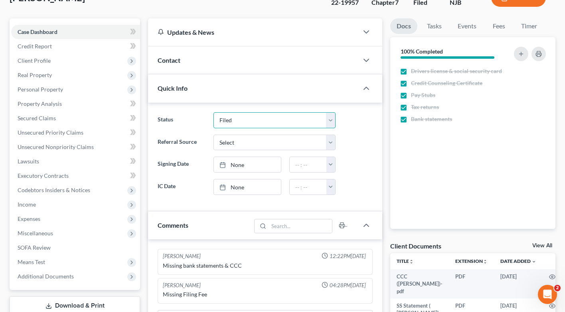
select select "4"
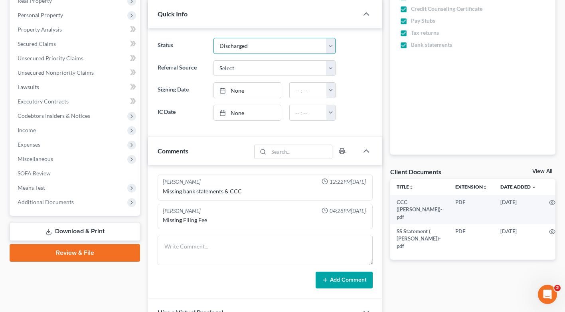
scroll to position [196, 0]
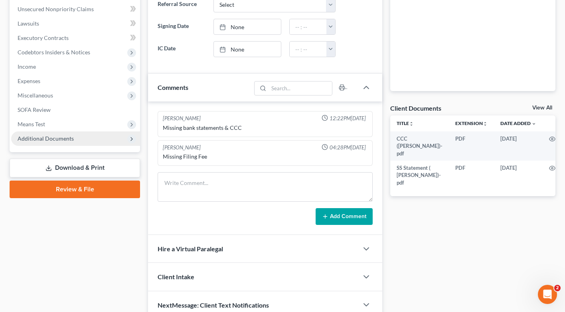
click at [57, 137] on span "Additional Documents" at bounding box center [46, 138] width 56 height 7
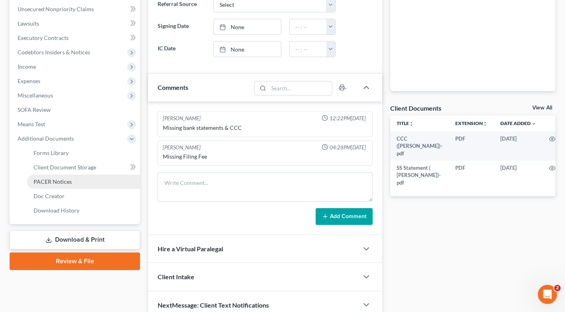
click at [69, 182] on span "PACER Notices" at bounding box center [53, 181] width 38 height 7
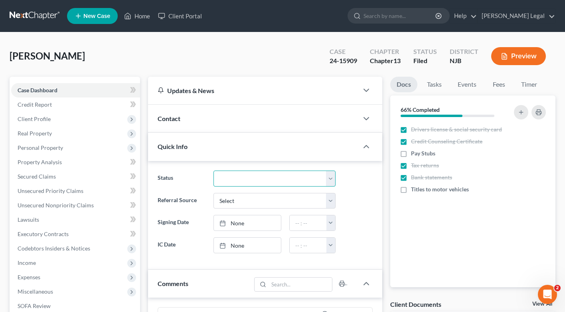
select select "4"
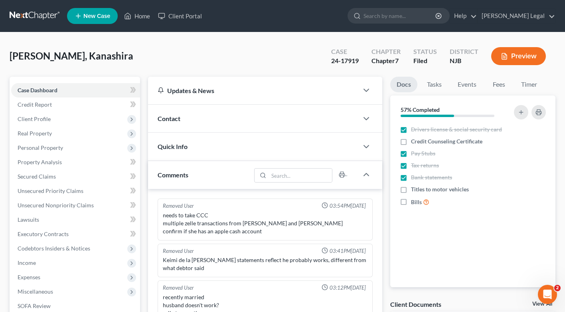
scroll to position [81, 0]
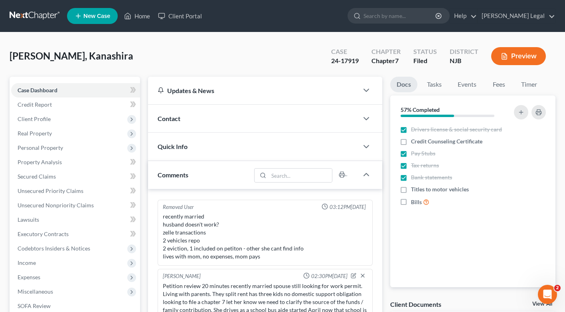
click at [295, 158] on div "Quick Info" at bounding box center [253, 147] width 210 height 28
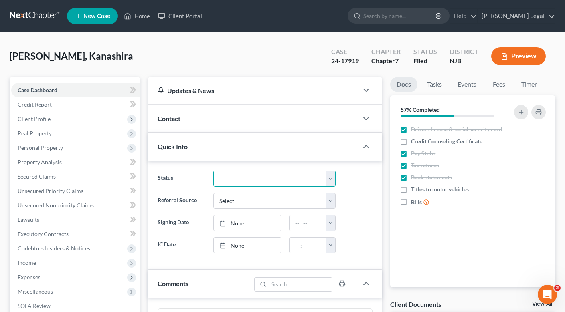
select select "4"
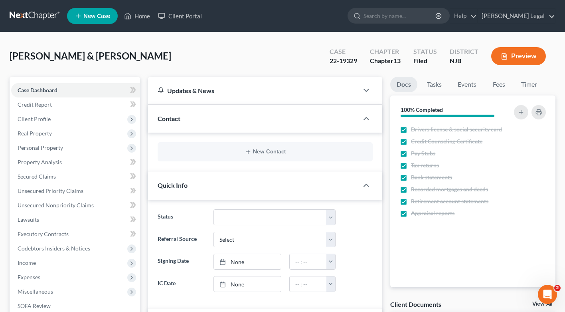
scroll to position [164, 0]
select select "1"
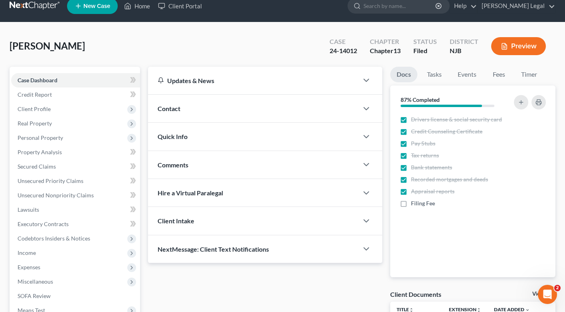
scroll to position [24, 0]
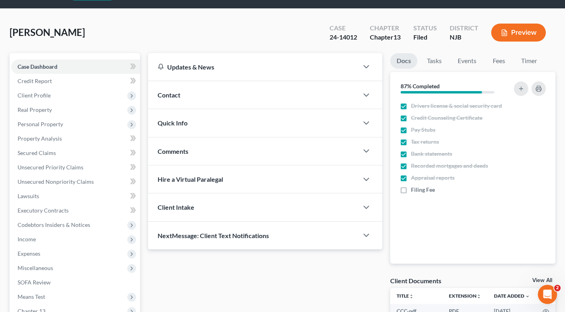
click at [253, 128] on div "Quick Info" at bounding box center [253, 123] width 210 height 28
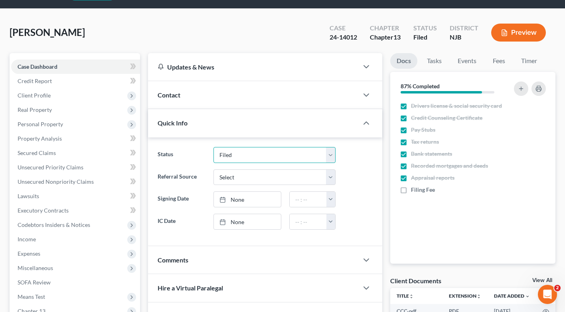
select select "2"
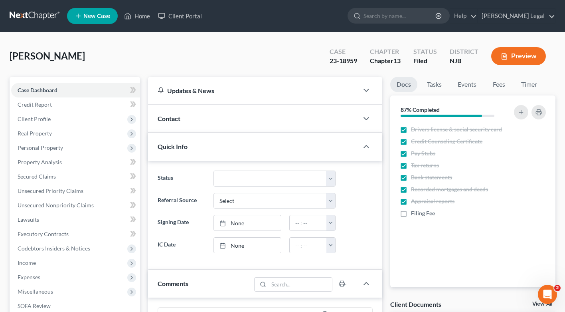
scroll to position [27, 0]
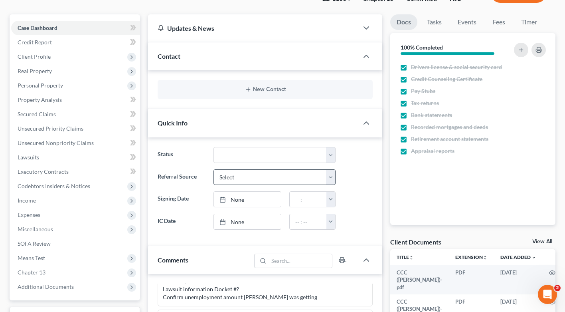
scroll to position [73, 0]
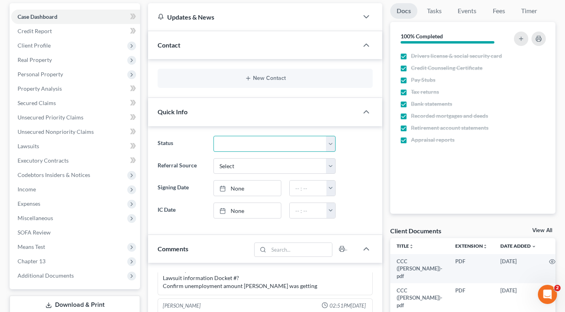
select select "5"
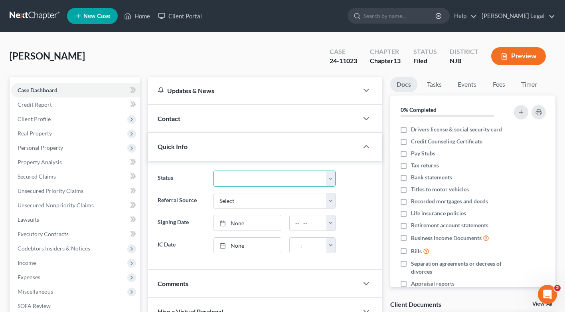
select select "2"
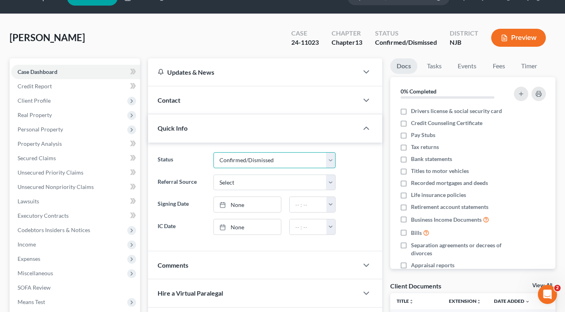
scroll to position [17, 0]
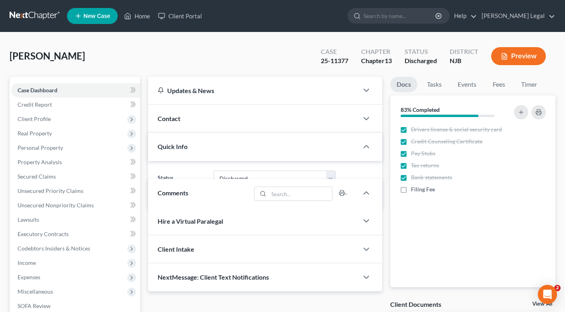
select select "4"
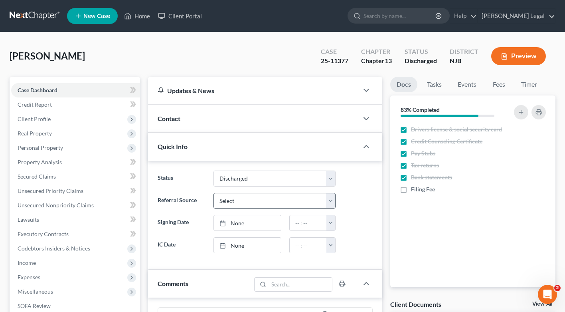
scroll to position [240, 0]
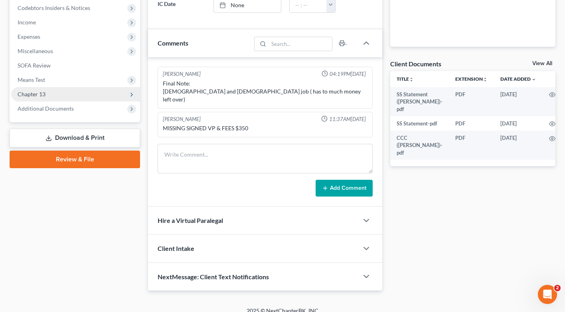
click at [39, 101] on span "Chapter 13" at bounding box center [75, 94] width 129 height 14
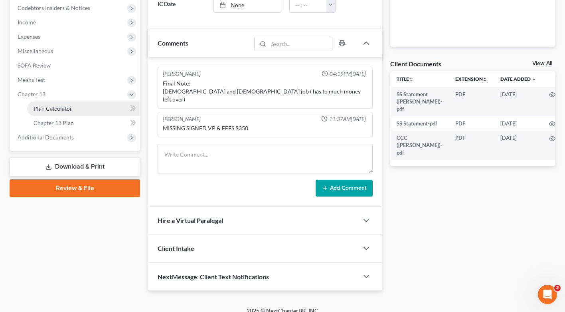
click at [42, 111] on span "Plan Calculator" at bounding box center [53, 108] width 39 height 7
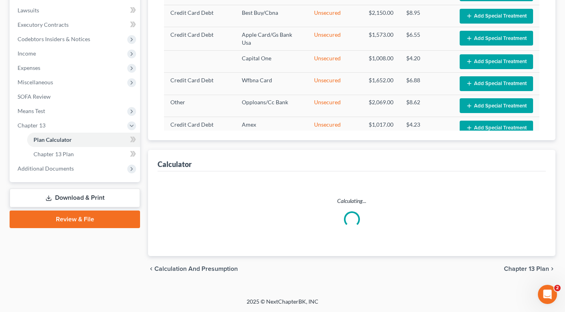
scroll to position [464, 0]
select select "59"
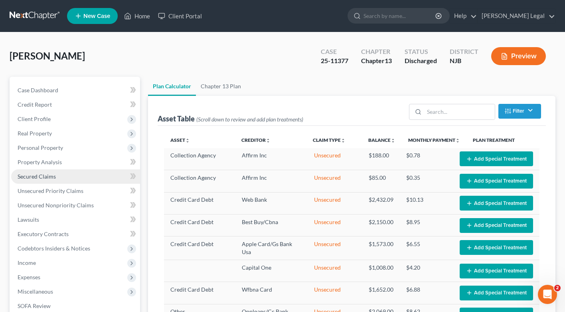
scroll to position [264, 0]
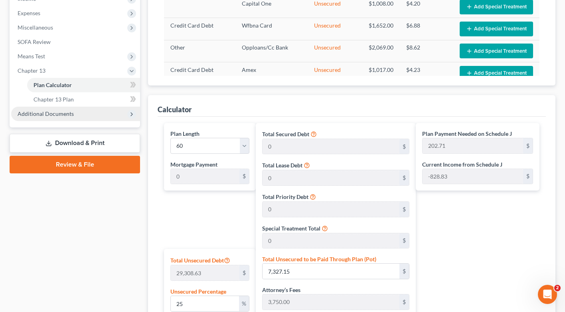
click at [56, 111] on span "Additional Documents" at bounding box center [46, 113] width 56 height 7
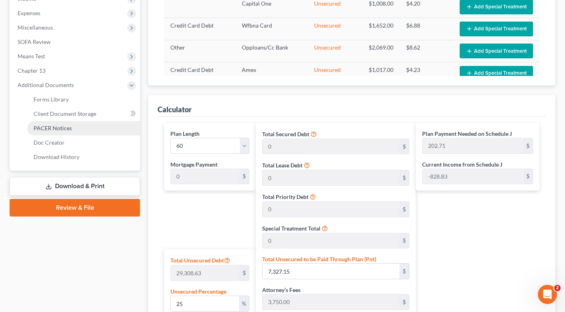
click at [59, 132] on link "PACER Notices" at bounding box center [83, 128] width 113 height 14
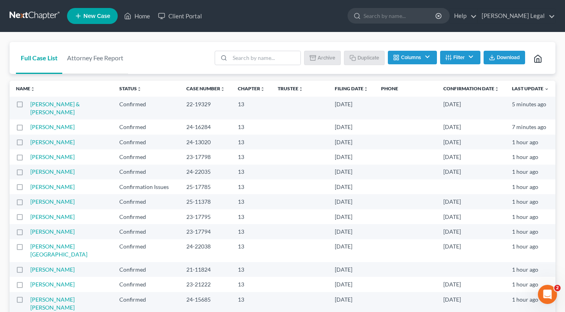
click at [470, 60] on button "Filter" at bounding box center [460, 58] width 40 height 14
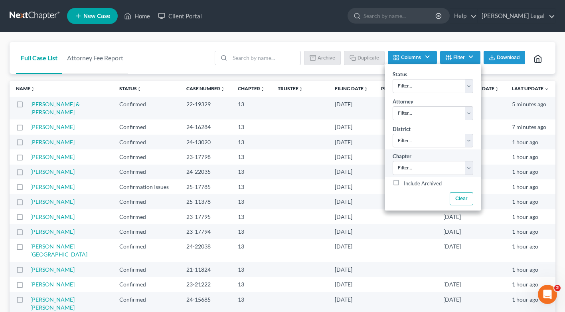
scroll to position [62, 0]
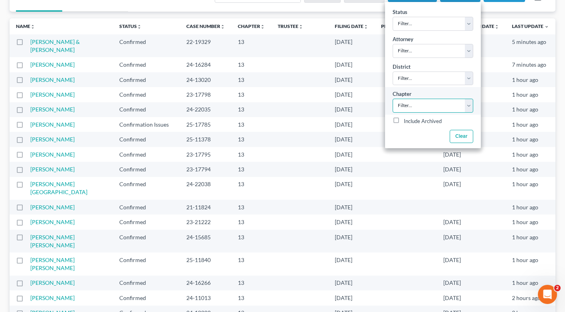
select select "0"
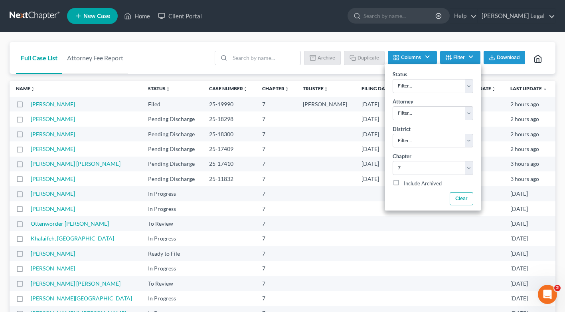
click at [279, 75] on div "Full Case List Attorney Fee Report Batch Download Archive Un-archive Duplicate …" at bounding box center [283, 213] width 546 height 342
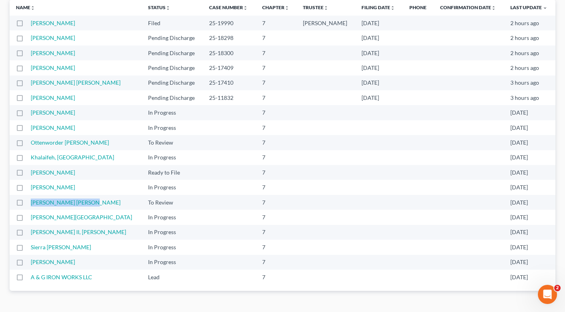
scroll to position [97, 0]
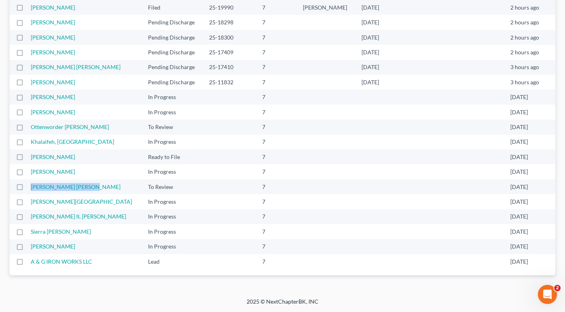
click at [223, 100] on td at bounding box center [229, 96] width 53 height 15
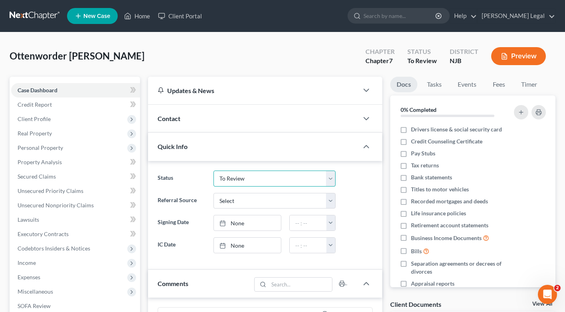
select select "7"
